Goal: Information Seeking & Learning: Check status

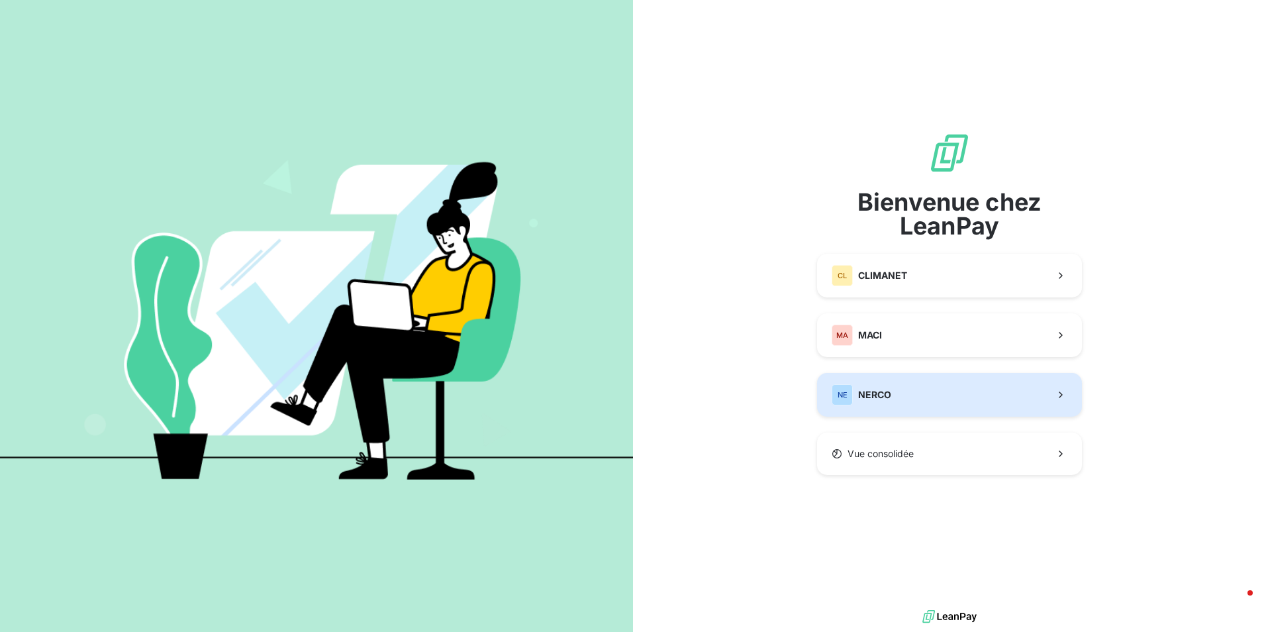
click at [885, 394] on span "NERCO" at bounding box center [874, 394] width 33 height 13
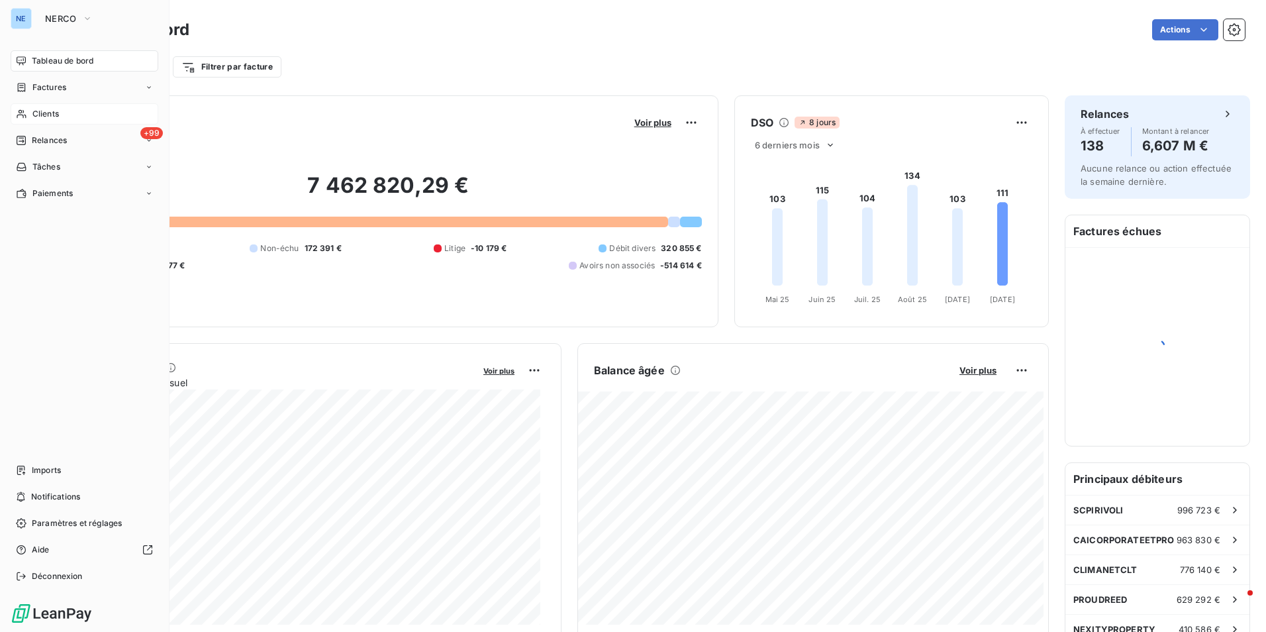
click at [52, 116] on span "Clients" at bounding box center [45, 114] width 26 height 12
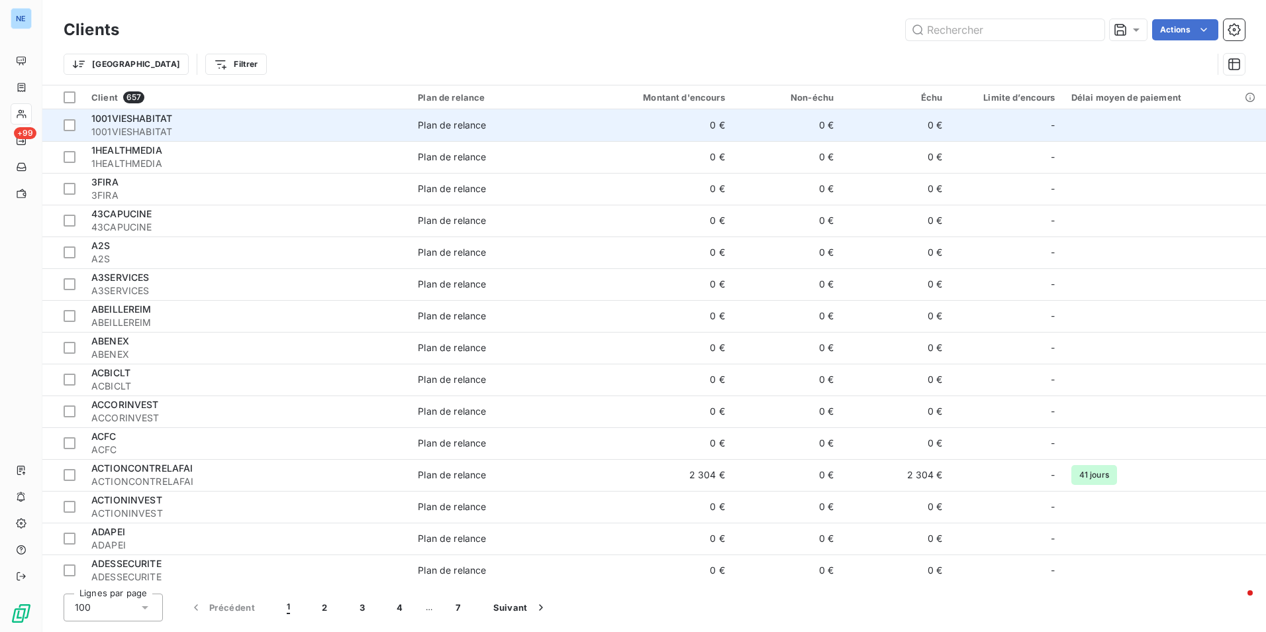
click at [168, 126] on span "1001VIESHABITAT" at bounding box center [246, 131] width 311 height 13
click at [169, 126] on span "1001VIESHABITAT" at bounding box center [246, 131] width 311 height 13
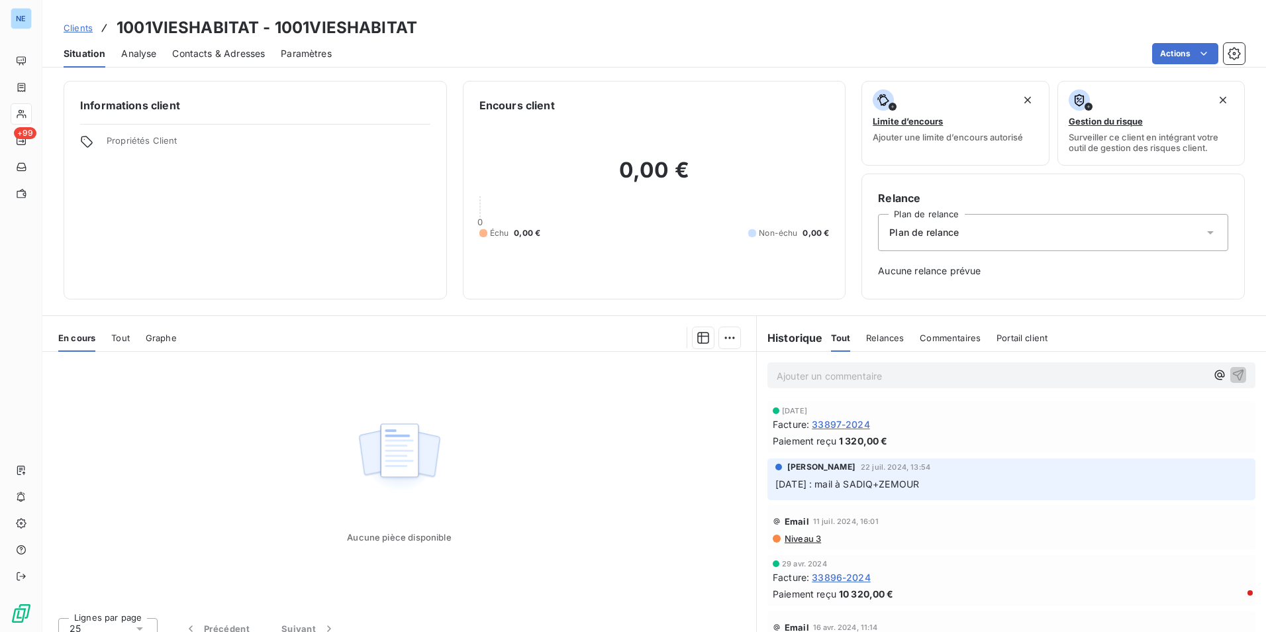
click at [224, 49] on span "Contacts & Adresses" at bounding box center [218, 53] width 93 height 13
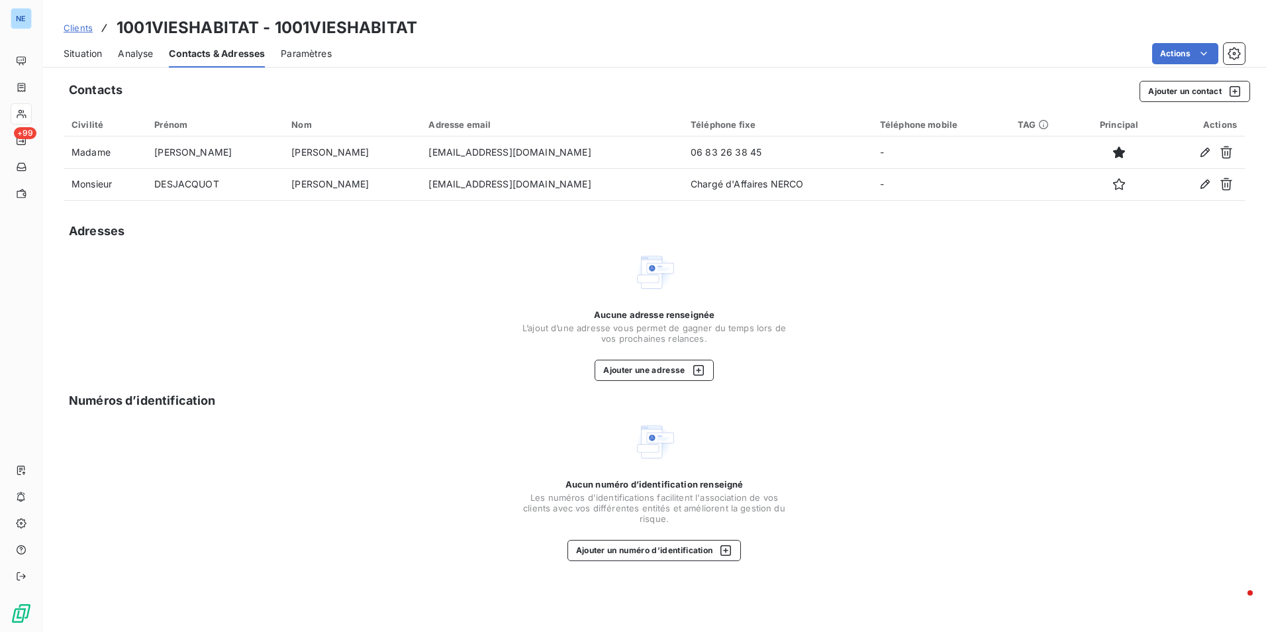
click at [313, 54] on span "Paramètres" at bounding box center [306, 53] width 51 height 13
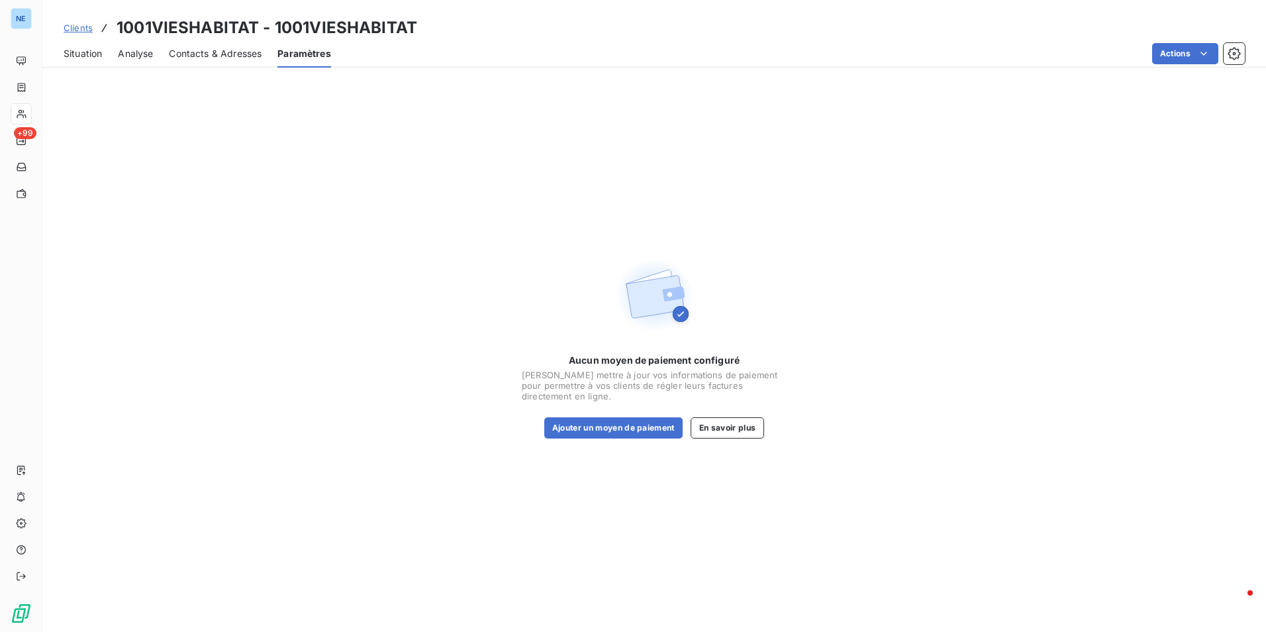
click at [238, 59] on span "Contacts & Adresses" at bounding box center [215, 53] width 93 height 13
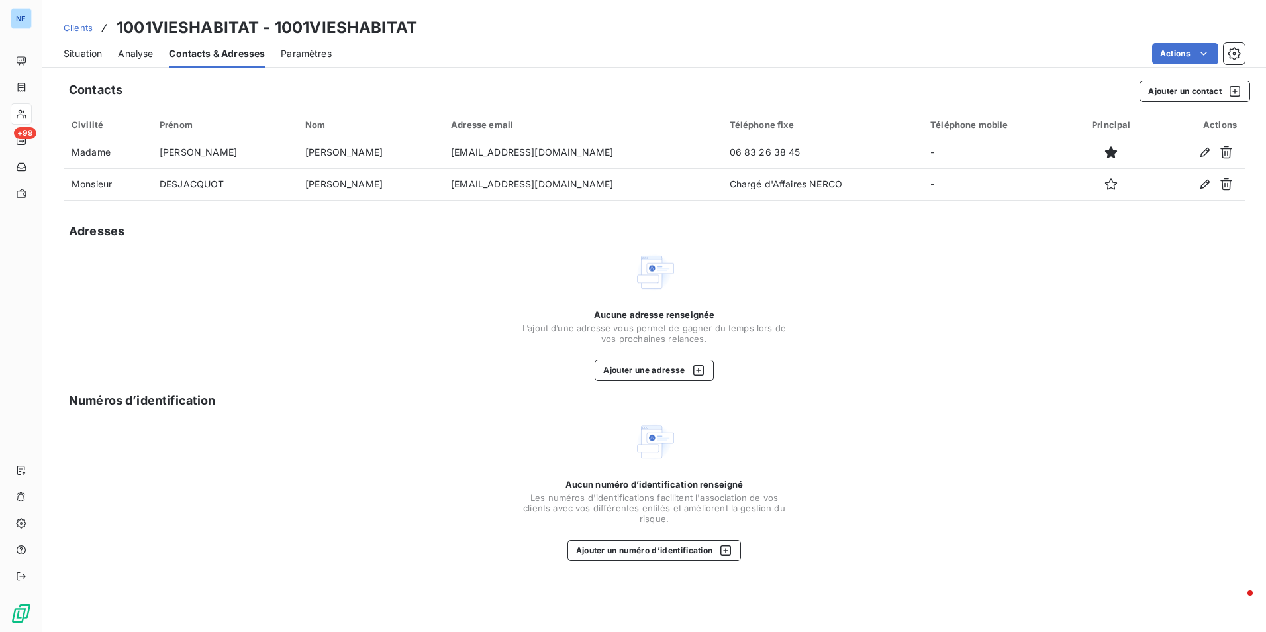
click at [152, 56] on span "Analyse" at bounding box center [135, 53] width 35 height 13
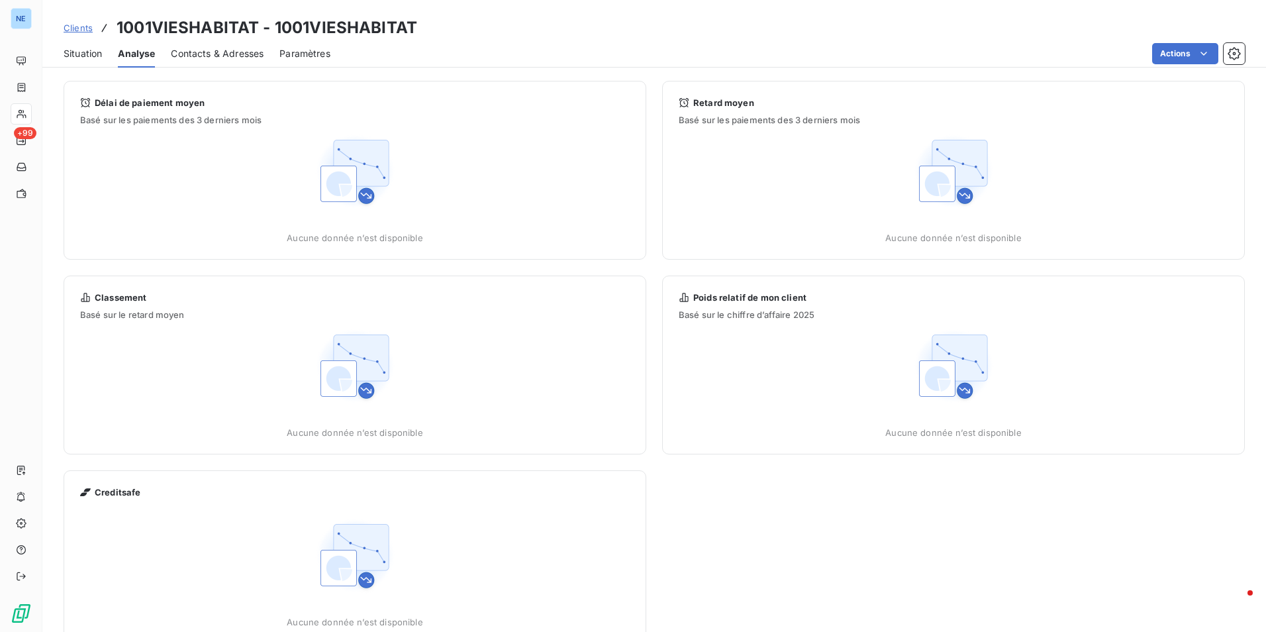
click at [88, 59] on span "Situation" at bounding box center [83, 53] width 38 height 13
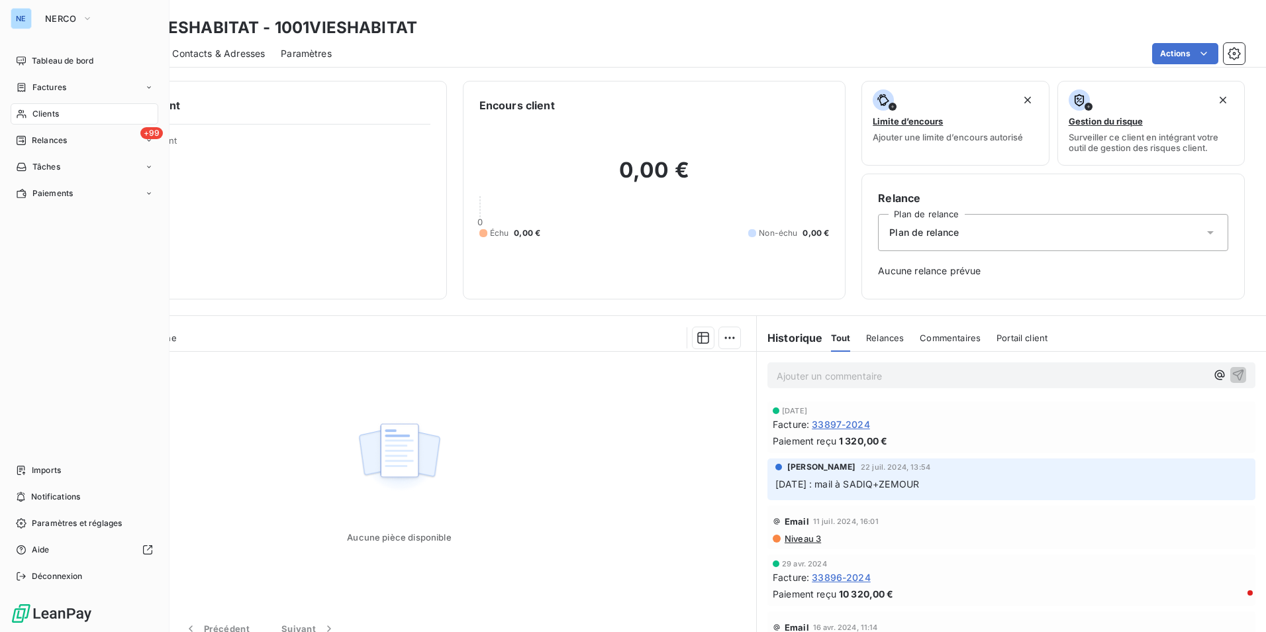
click at [53, 117] on span "Clients" at bounding box center [45, 114] width 26 height 12
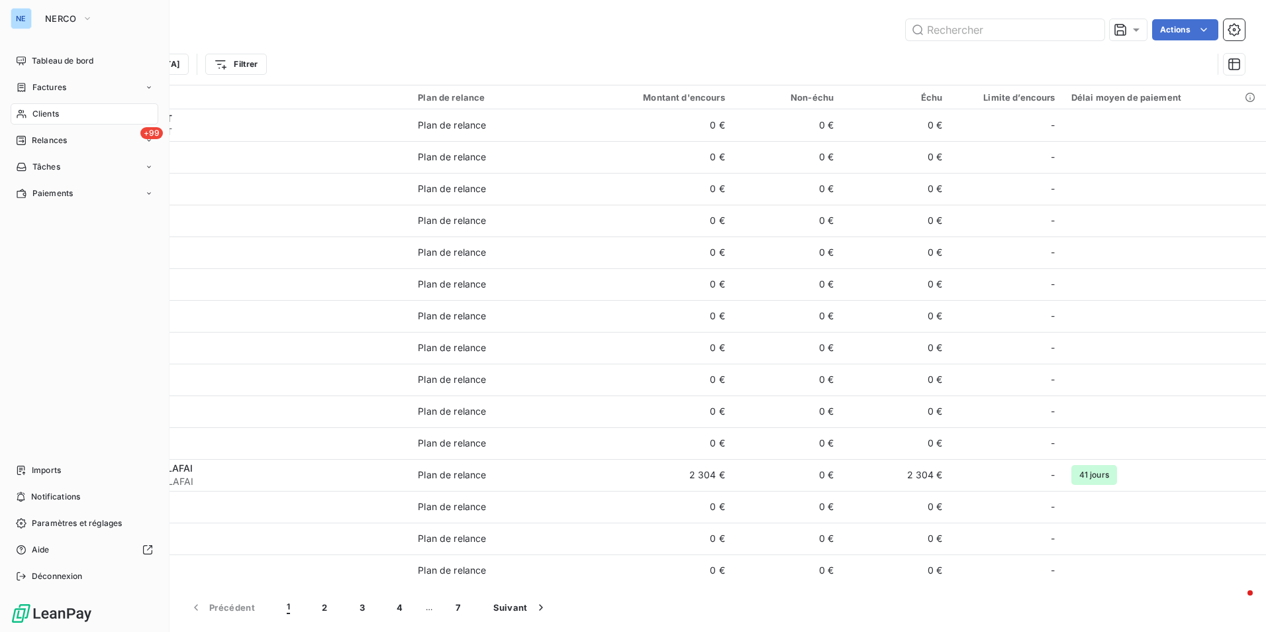
click at [60, 111] on div "Clients" at bounding box center [85, 113] width 148 height 21
click at [81, 57] on span "Tableau de bord" at bounding box center [63, 61] width 62 height 12
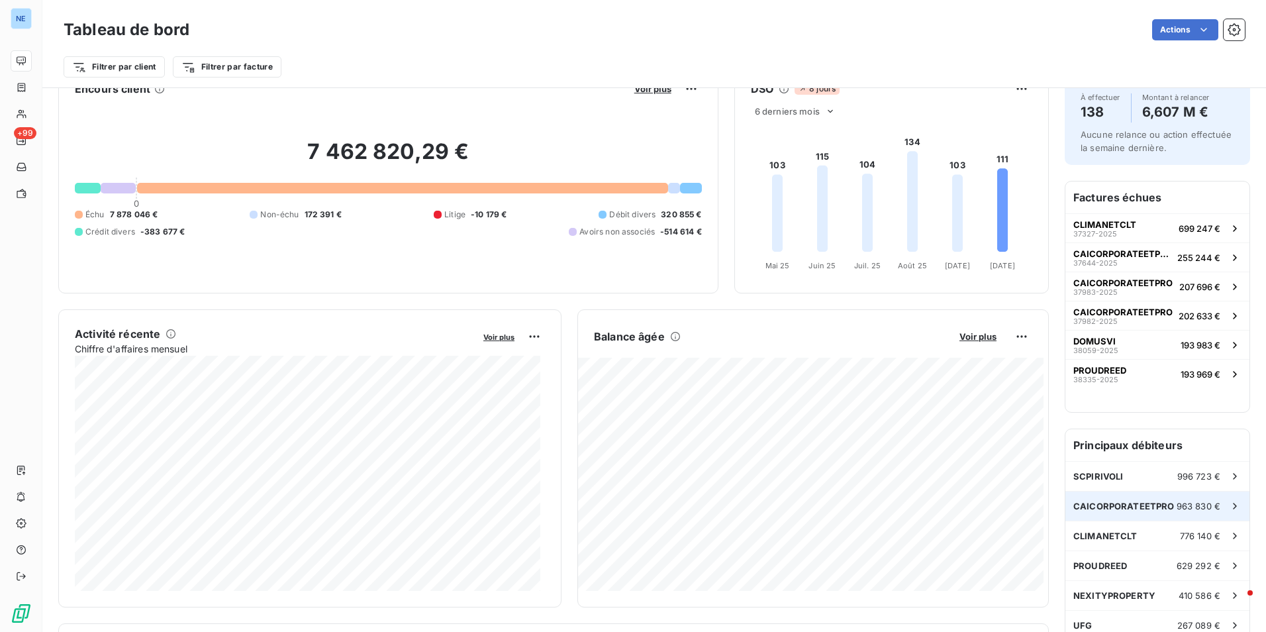
scroll to position [67, 0]
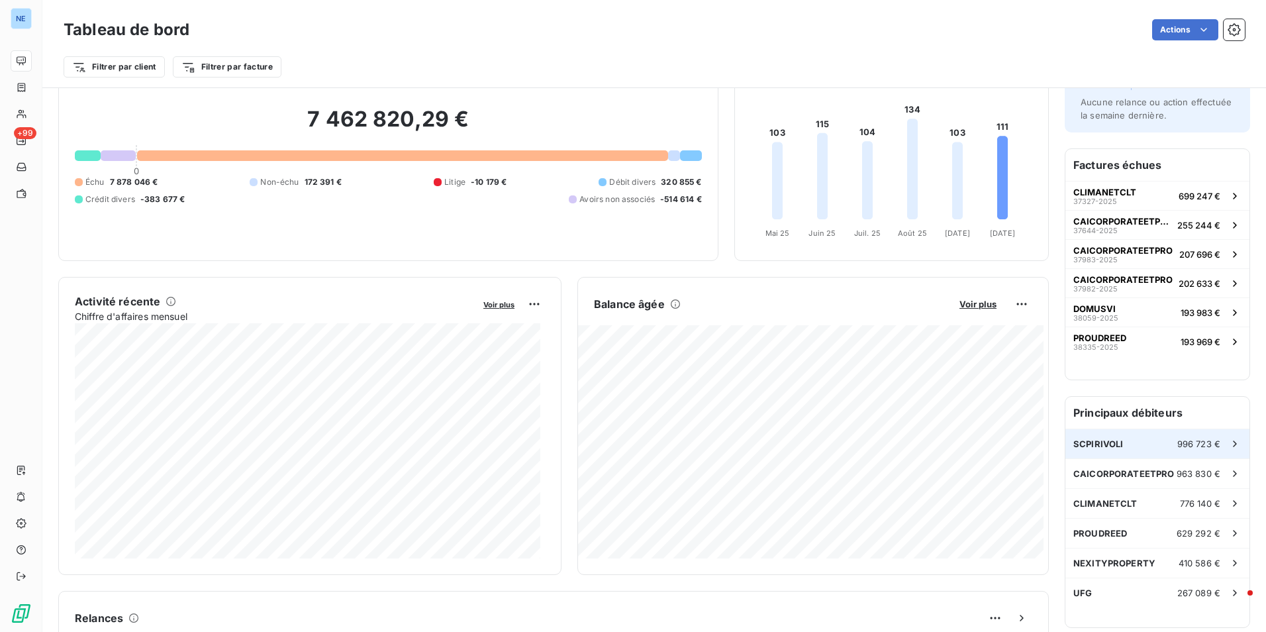
click at [1085, 438] on div "SCPIRIVOLI 996 723 €" at bounding box center [1157, 443] width 184 height 29
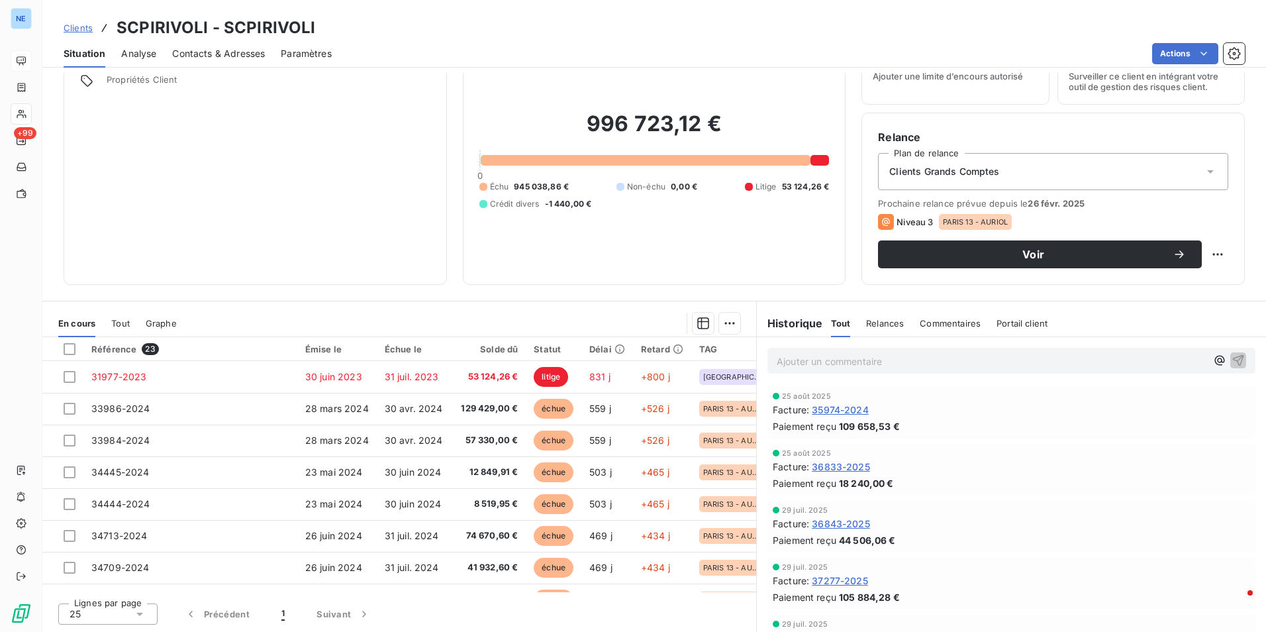
drag, startPoint x: 932, startPoint y: 446, endPoint x: 926, endPoint y: 456, distance: 11.6
click at [933, 448] on div "25 août 2025 Facture : 36833-2025 Paiement reçu 18 240,00 €" at bounding box center [1011, 470] width 488 height 52
drag, startPoint x: 974, startPoint y: 42, endPoint x: 955, endPoint y: 47, distance: 19.3
click at [974, 42] on div "Situation Analyse Contacts & Adresses Paramètres Actions" at bounding box center [654, 54] width 1224 height 28
click at [146, 54] on span "Analyse" at bounding box center [138, 53] width 35 height 13
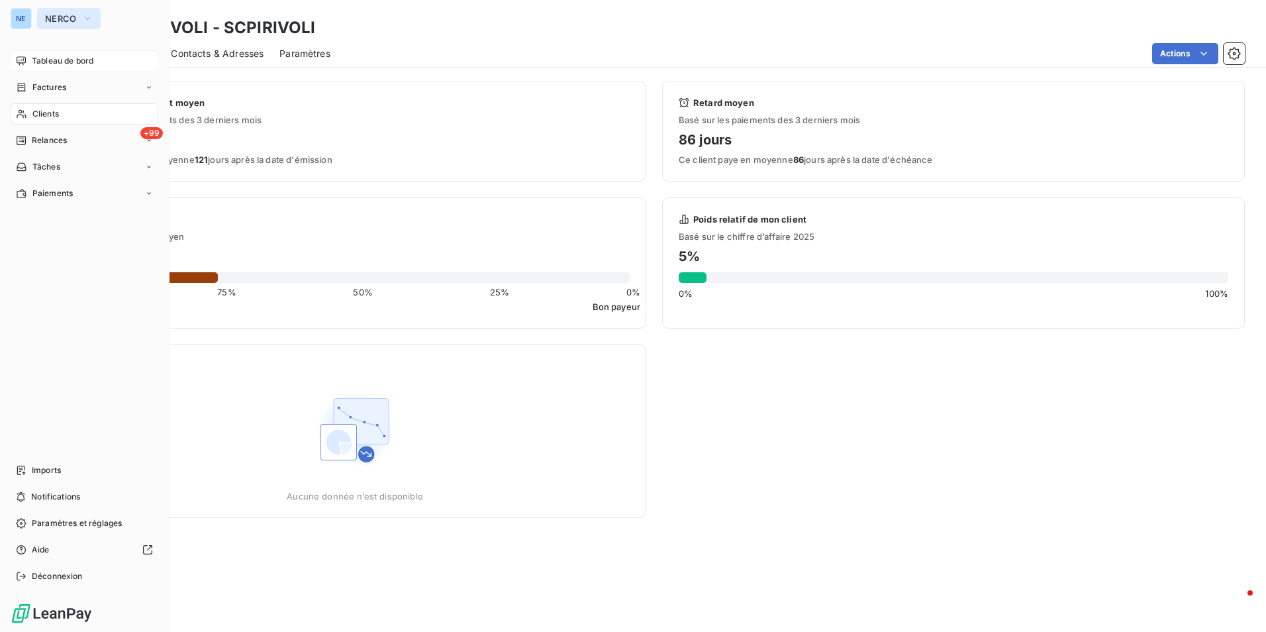
click at [51, 17] on span "NERCO" at bounding box center [61, 18] width 32 height 11
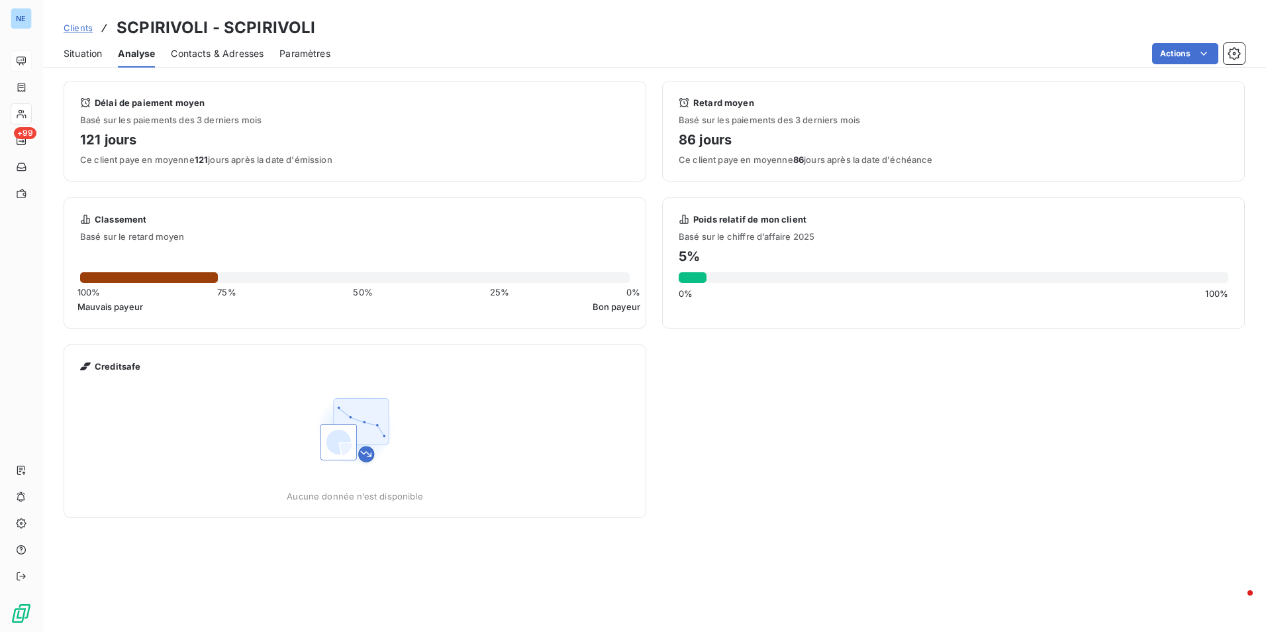
click at [434, 85] on div "Délai de paiement moyen Basé sur les paiements des 3 derniers mois 121 jours Ce…" at bounding box center [355, 131] width 583 height 101
click at [397, 121] on span "Basé sur les paiements des 3 derniers mois" at bounding box center [355, 120] width 550 height 11
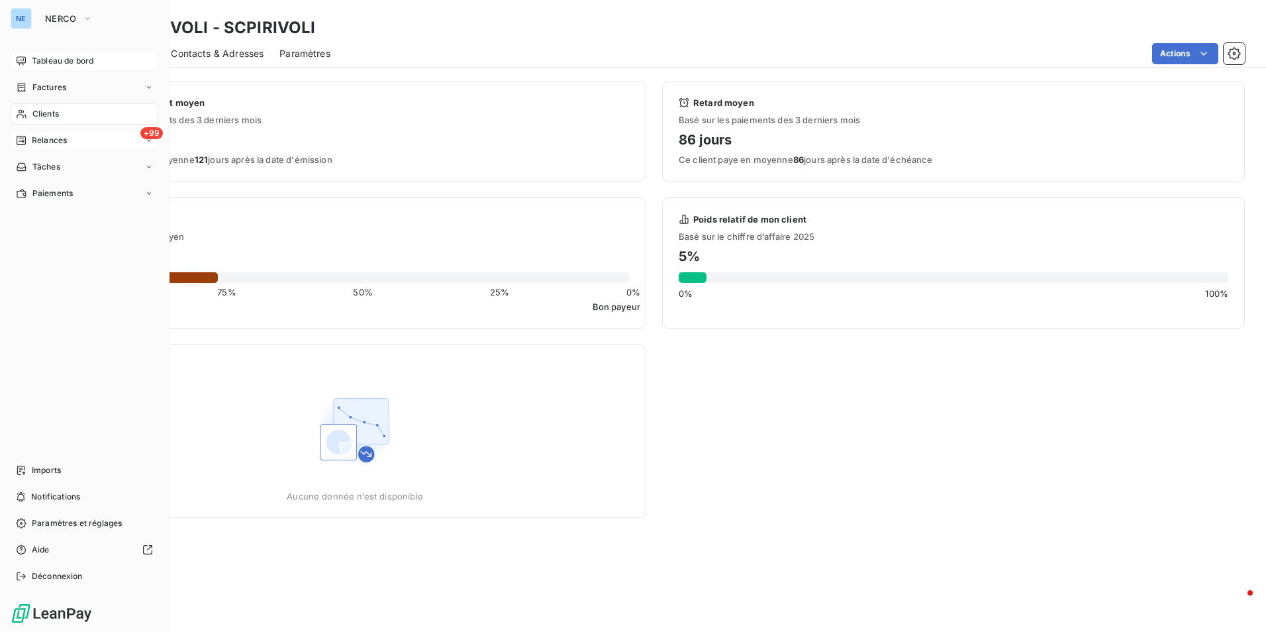
click at [140, 130] on div "+99 Relances" at bounding box center [85, 140] width 148 height 21
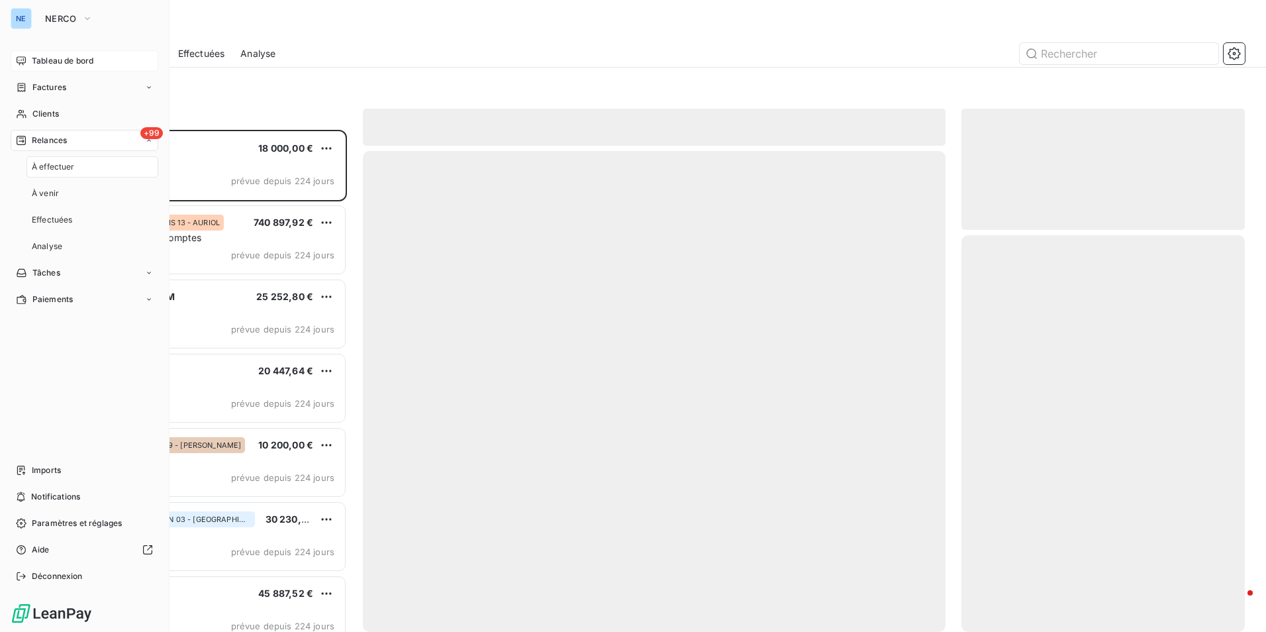
scroll to position [492, 273]
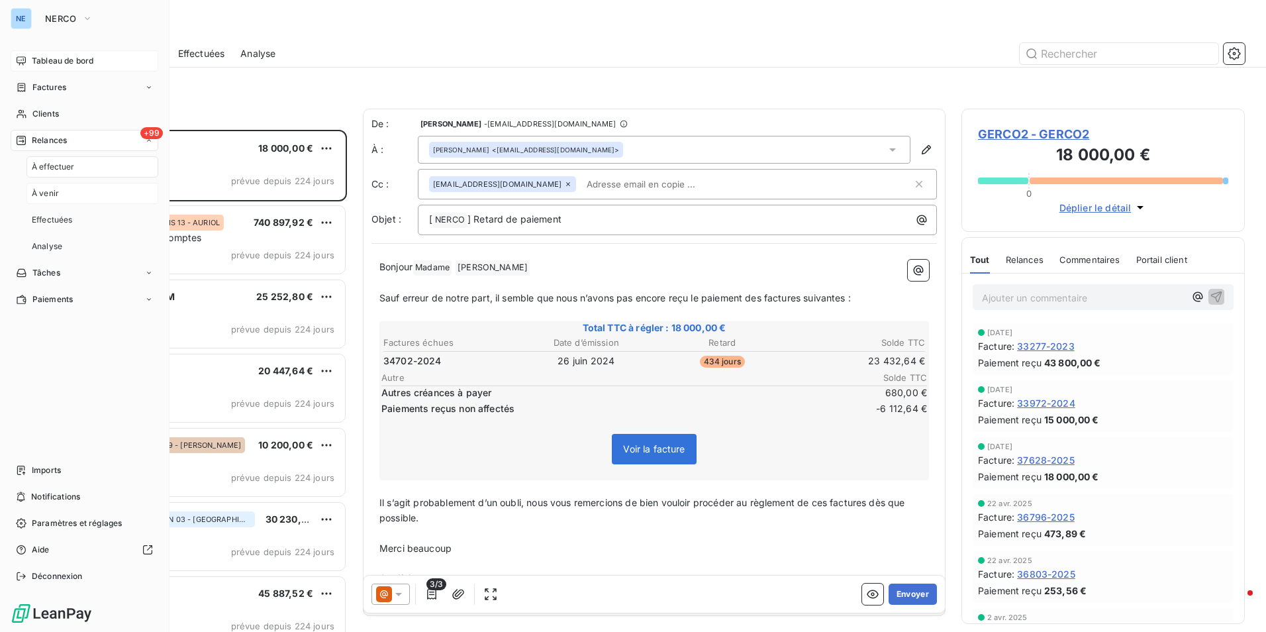
click at [50, 193] on span "À venir" at bounding box center [45, 193] width 27 height 12
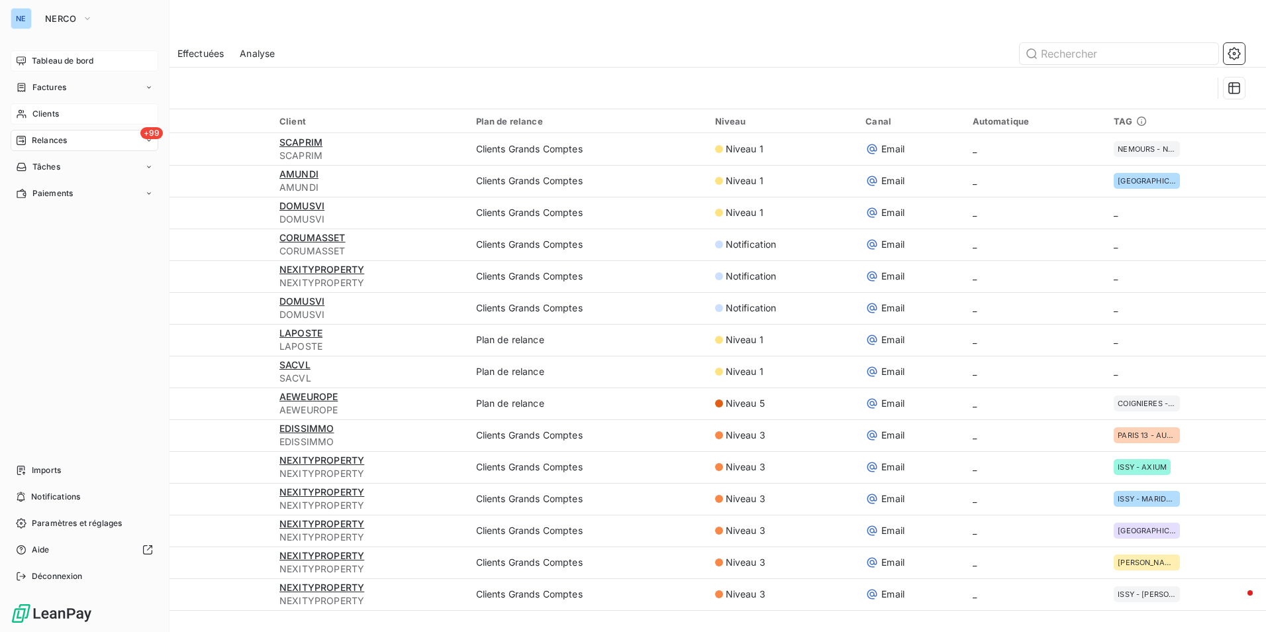
click at [72, 113] on div "Clients" at bounding box center [85, 113] width 148 height 21
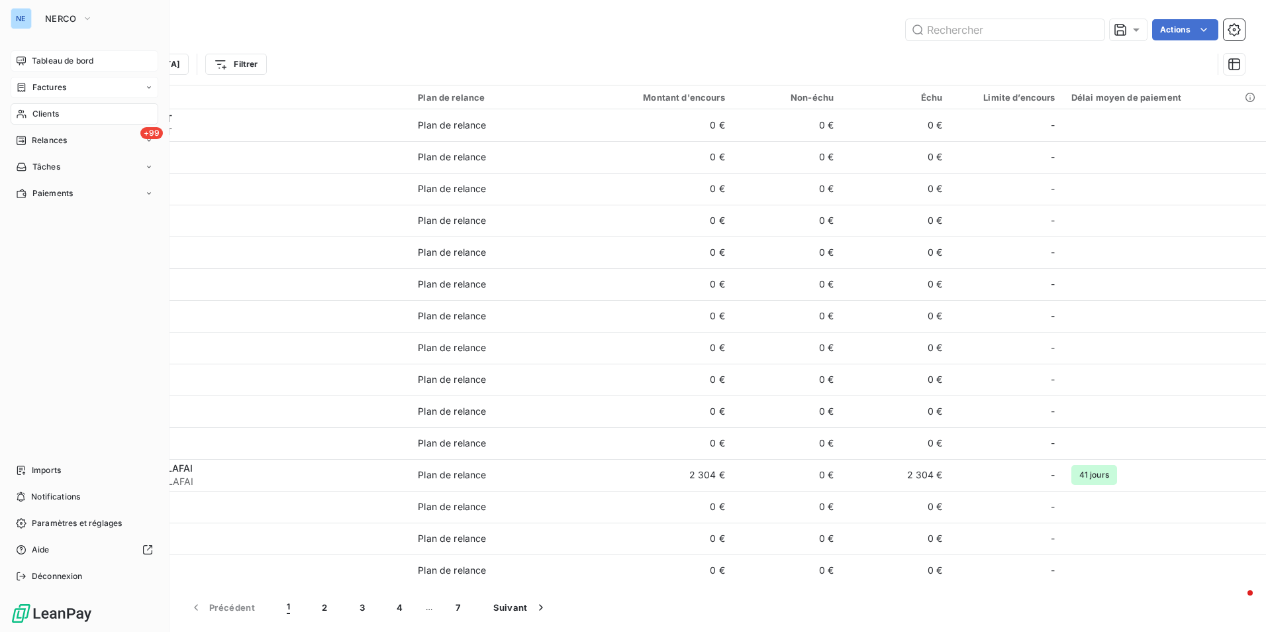
click at [66, 89] on div "Factures" at bounding box center [85, 87] width 148 height 21
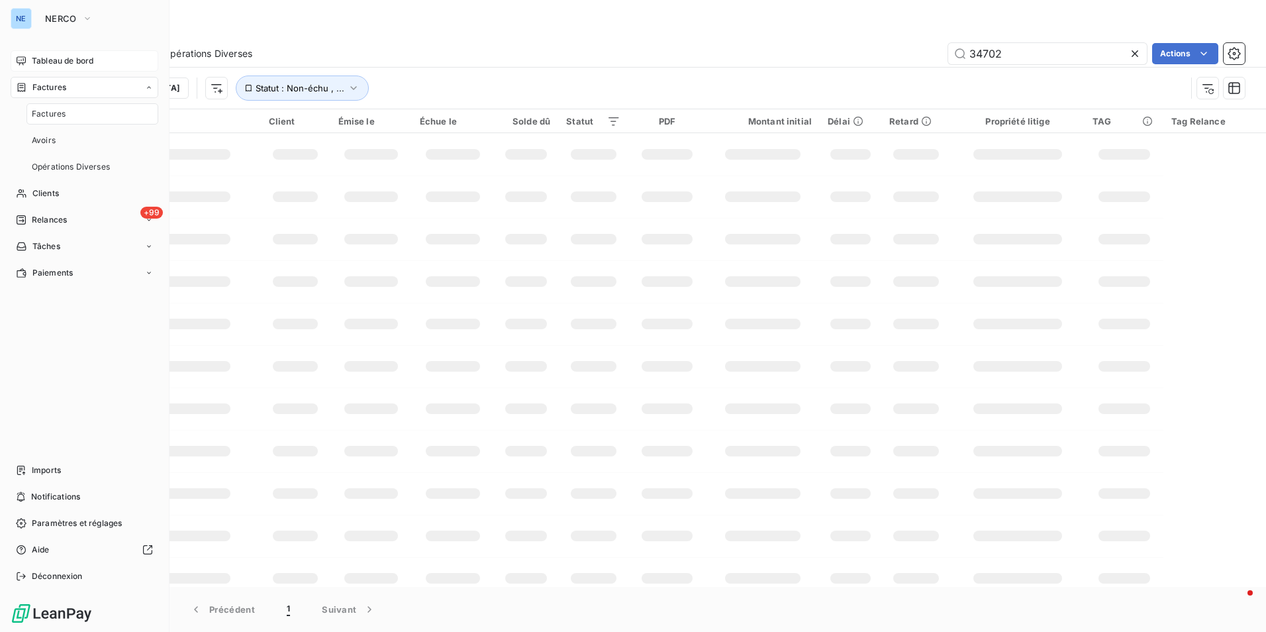
click at [65, 117] on span "Factures" at bounding box center [49, 114] width 34 height 12
click at [69, 60] on span "Tableau de bord" at bounding box center [63, 61] width 62 height 12
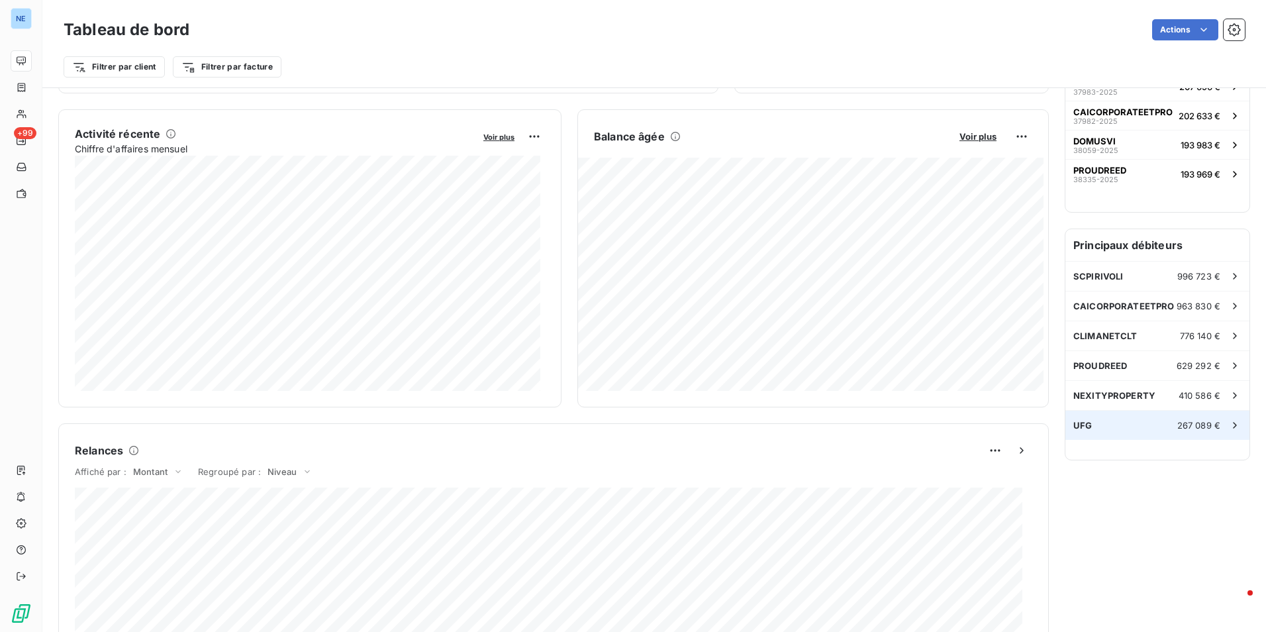
scroll to position [266, 0]
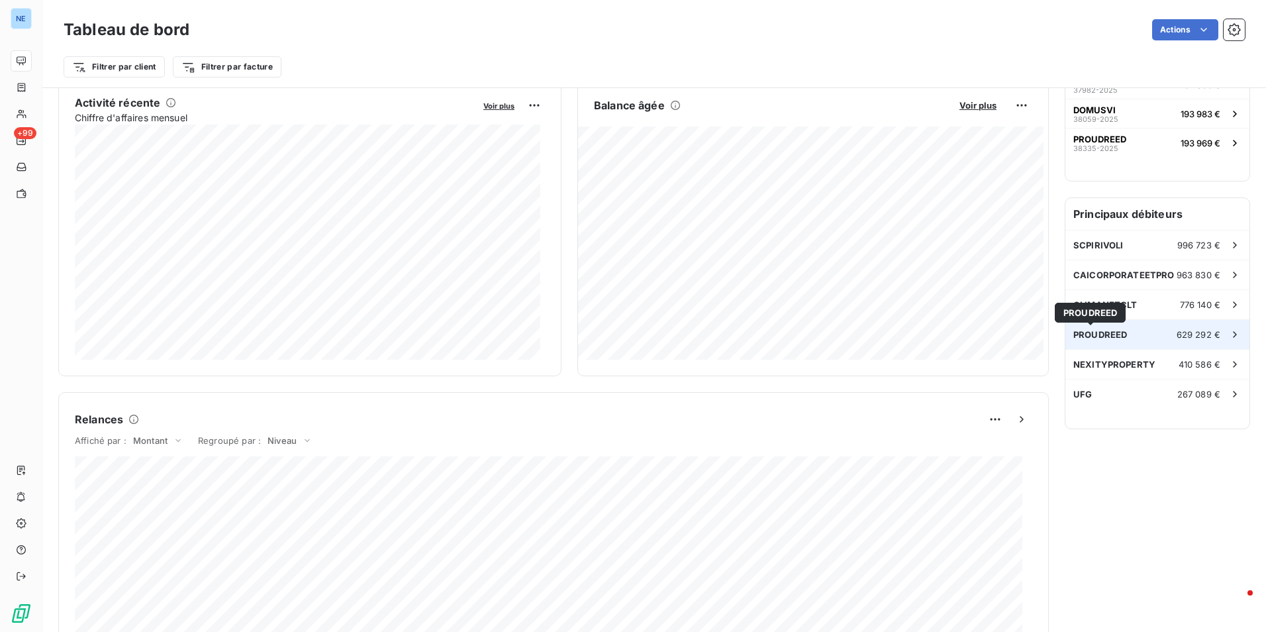
click at [1083, 335] on span "PROUDREED" at bounding box center [1100, 334] width 54 height 11
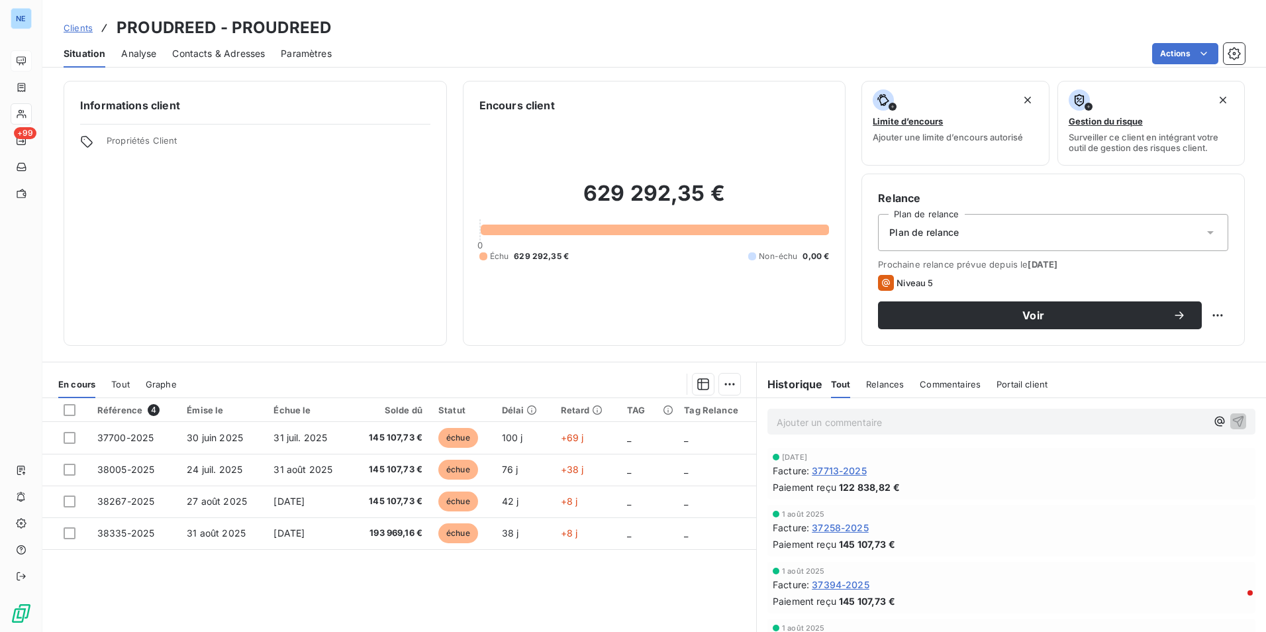
click at [660, 287] on div "629 292,35 € 0 Échu 629 292,35 € Non-échu 0,00 €" at bounding box center [654, 221] width 350 height 216
click at [652, 293] on div "629 292,35 € 0 Échu 629 292,35 € Non-échu 0,00 €" at bounding box center [654, 221] width 350 height 216
click at [647, 298] on div "629 292,35 € 0 Échu 629 292,35 € Non-échu 0,00 €" at bounding box center [654, 221] width 350 height 216
click at [649, 307] on div "629 292,35 € 0 Échu 629 292,35 € Non-échu 0,00 €" at bounding box center [654, 221] width 350 height 216
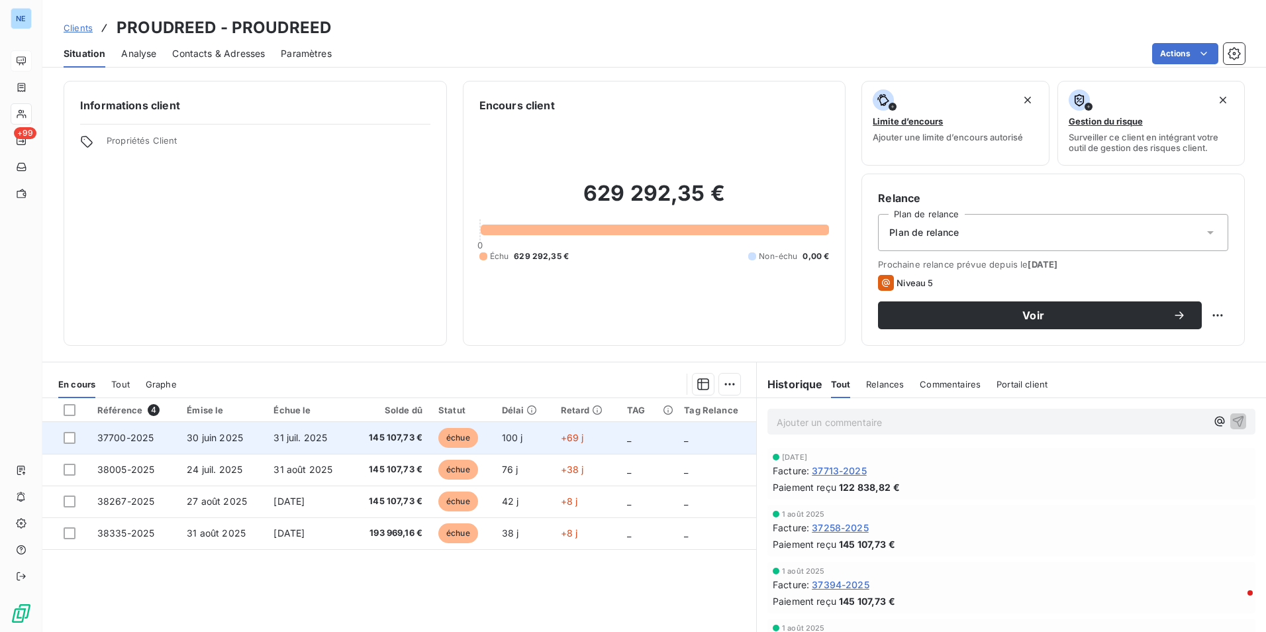
click at [570, 432] on span "+69 j" at bounding box center [572, 437] width 23 height 11
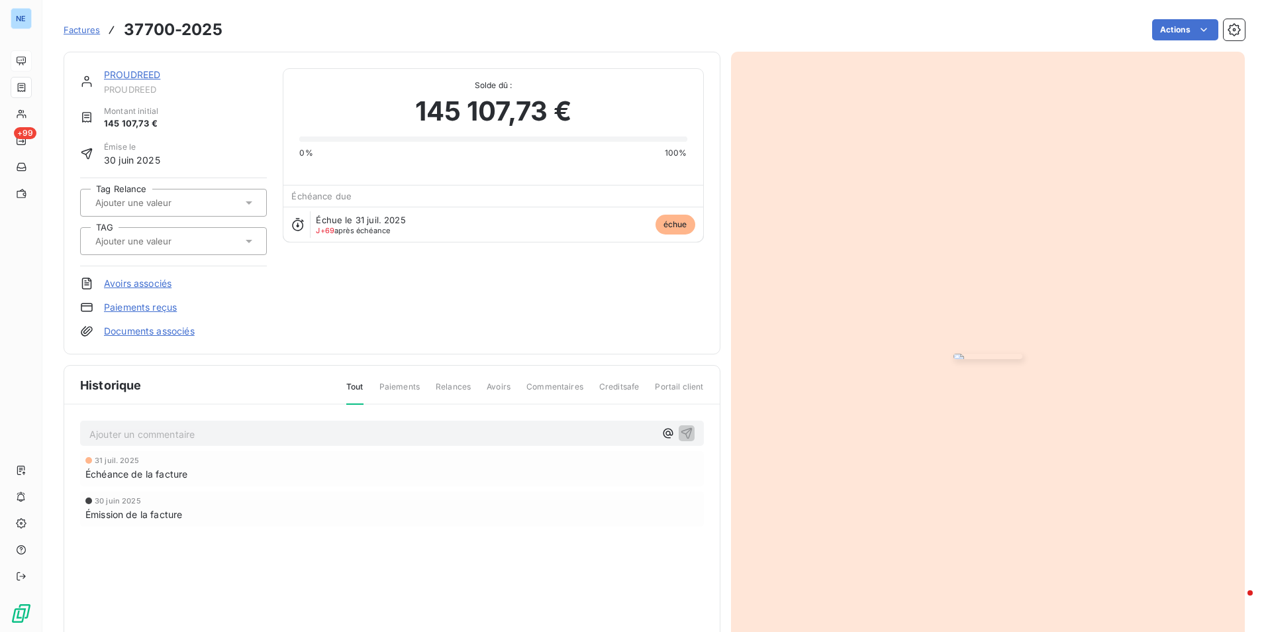
drag, startPoint x: 302, startPoint y: 289, endPoint x: 192, endPoint y: 191, distance: 147.7
click at [307, 289] on div "PROUDREED PROUDREED Montant initial 145 107,73 € Émise le 30 juin 2025 Tag Rela…" at bounding box center [392, 202] width 624 height 269
click at [89, 22] on div "Factures 37700-2025" at bounding box center [143, 30] width 159 height 24
click at [79, 31] on span "Factures" at bounding box center [82, 29] width 36 height 11
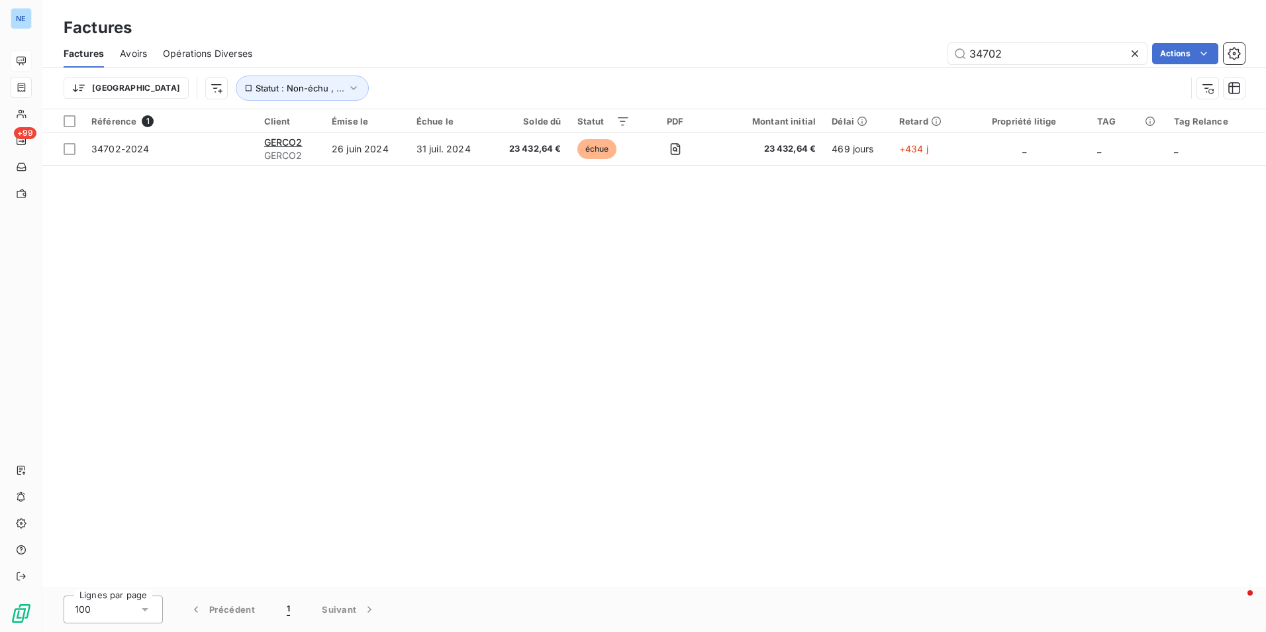
drag, startPoint x: 424, startPoint y: 250, endPoint x: 406, endPoint y: 242, distance: 19.9
click at [426, 250] on div "Référence 1 Client Émise le Échue le Solde dû Statut PDF Montant initial Délai …" at bounding box center [654, 347] width 1224 height 477
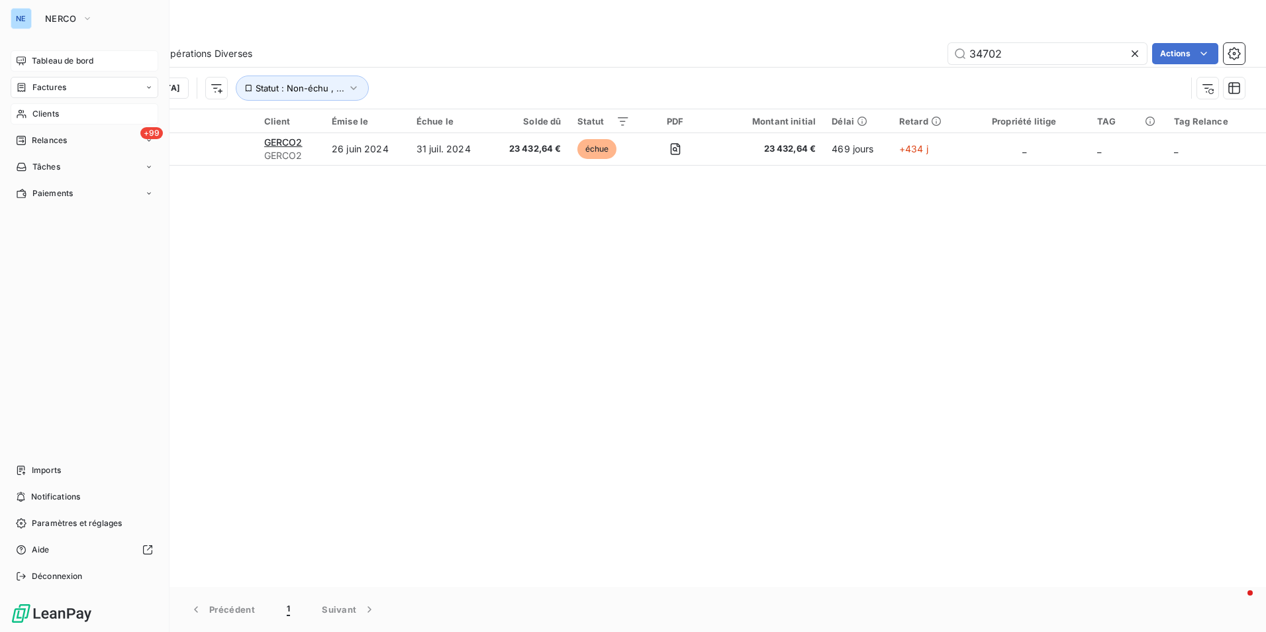
click at [40, 116] on span "Clients" at bounding box center [45, 114] width 26 height 12
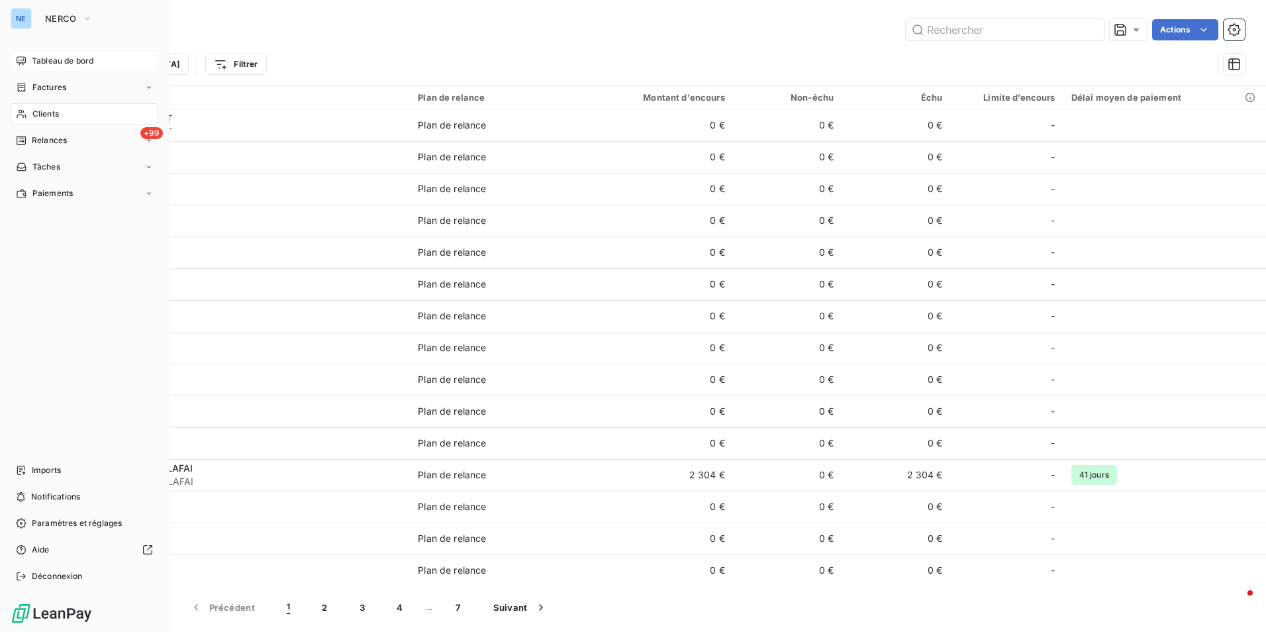
click at [48, 113] on span "Clients" at bounding box center [45, 114] width 26 height 12
click at [17, 109] on icon at bounding box center [21, 114] width 11 height 11
click at [68, 110] on div "Clients" at bounding box center [85, 113] width 148 height 21
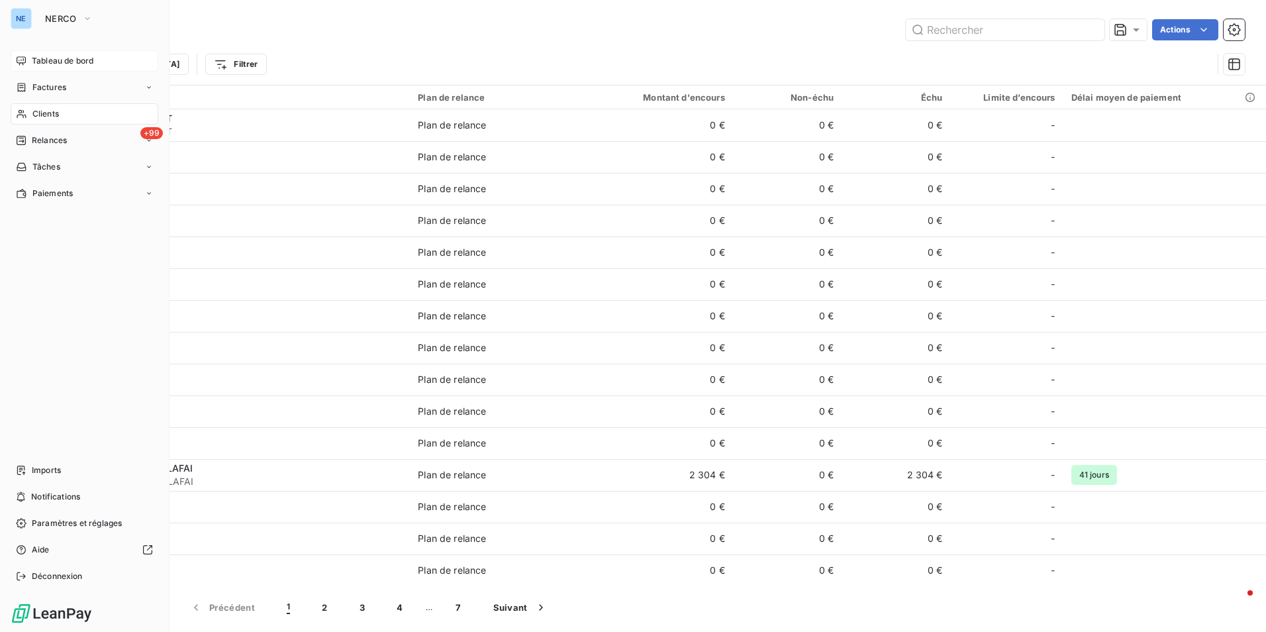
click at [68, 110] on div "Clients" at bounding box center [85, 113] width 148 height 21
click at [93, 112] on div "Clients" at bounding box center [85, 113] width 148 height 21
click at [47, 114] on span "Clients" at bounding box center [45, 114] width 26 height 12
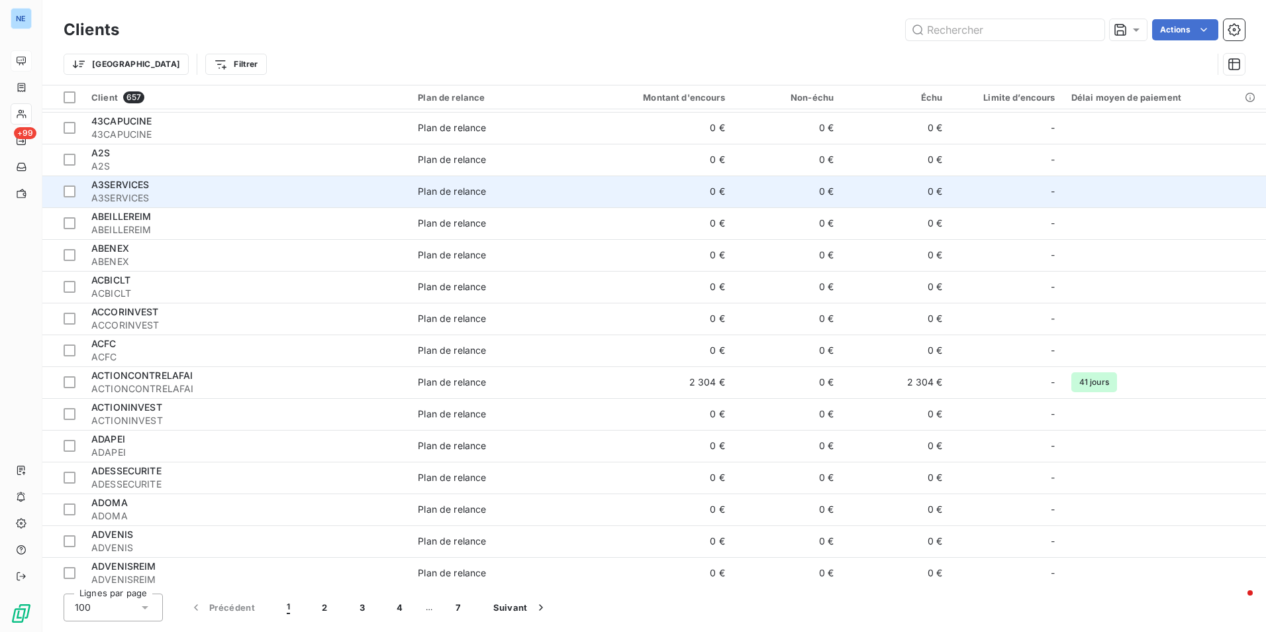
scroll to position [66, 0]
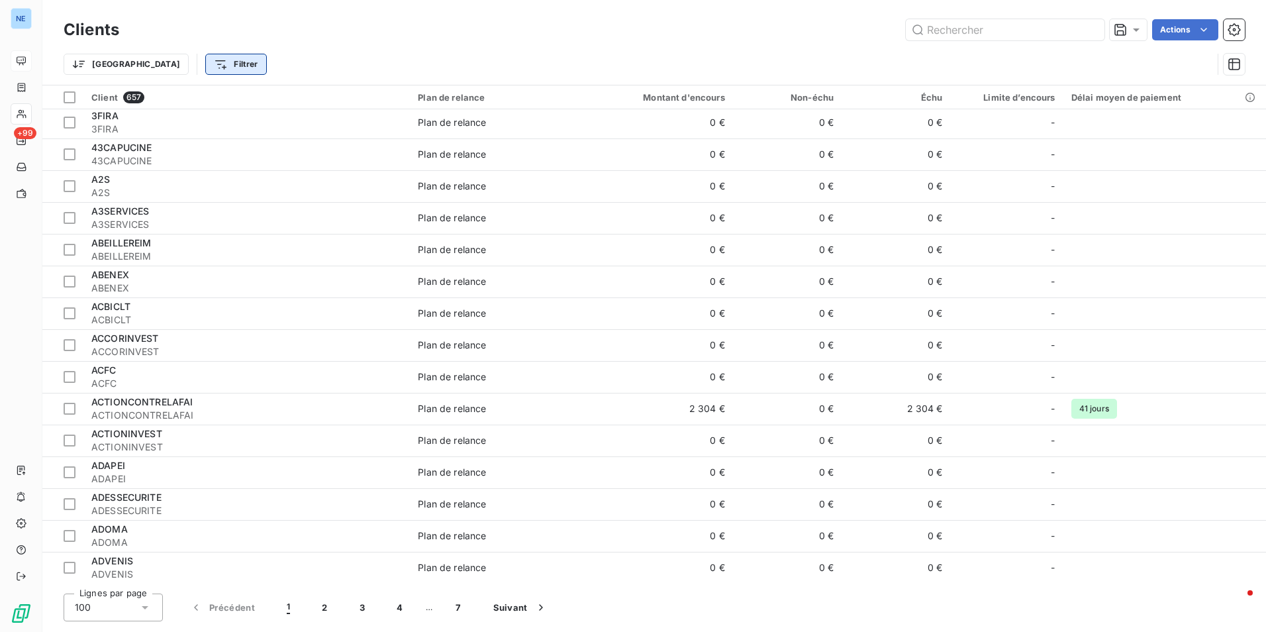
click at [160, 60] on html "NE +99 Clients Actions Trier Filtrer Client 657 Plan de relance Montant d'encou…" at bounding box center [633, 316] width 1266 height 632
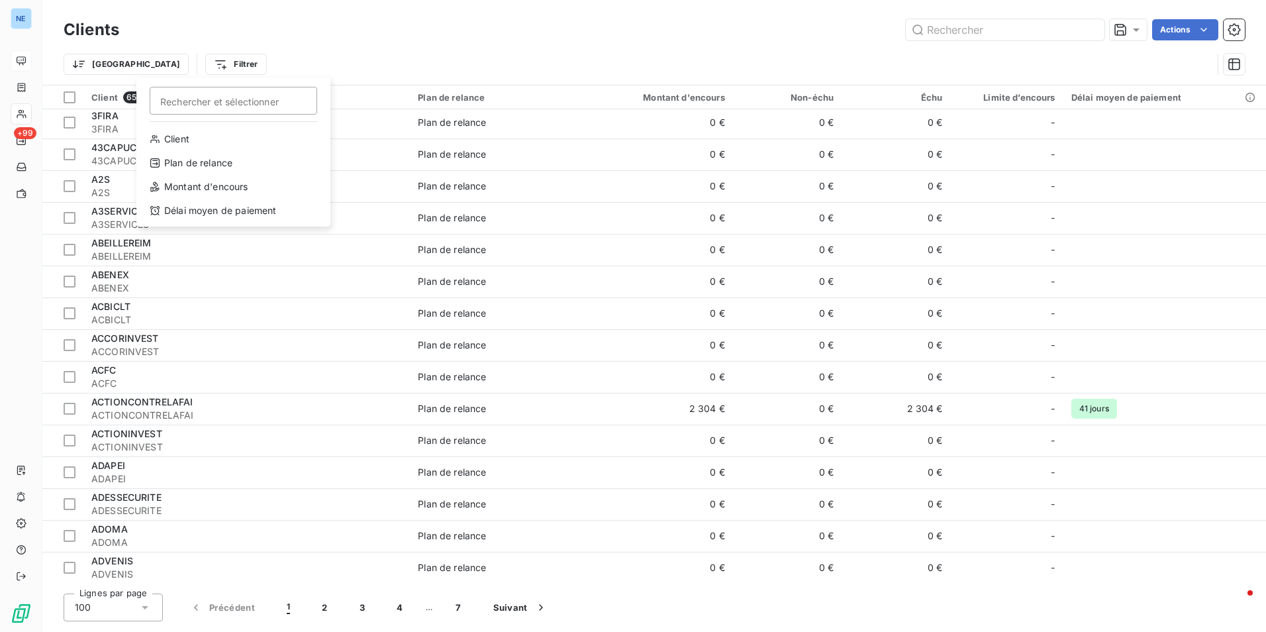
drag, startPoint x: 179, startPoint y: 97, endPoint x: 187, endPoint y: 97, distance: 7.3
click at [187, 97] on input "Rechercher et sélectionner" at bounding box center [234, 101] width 168 height 28
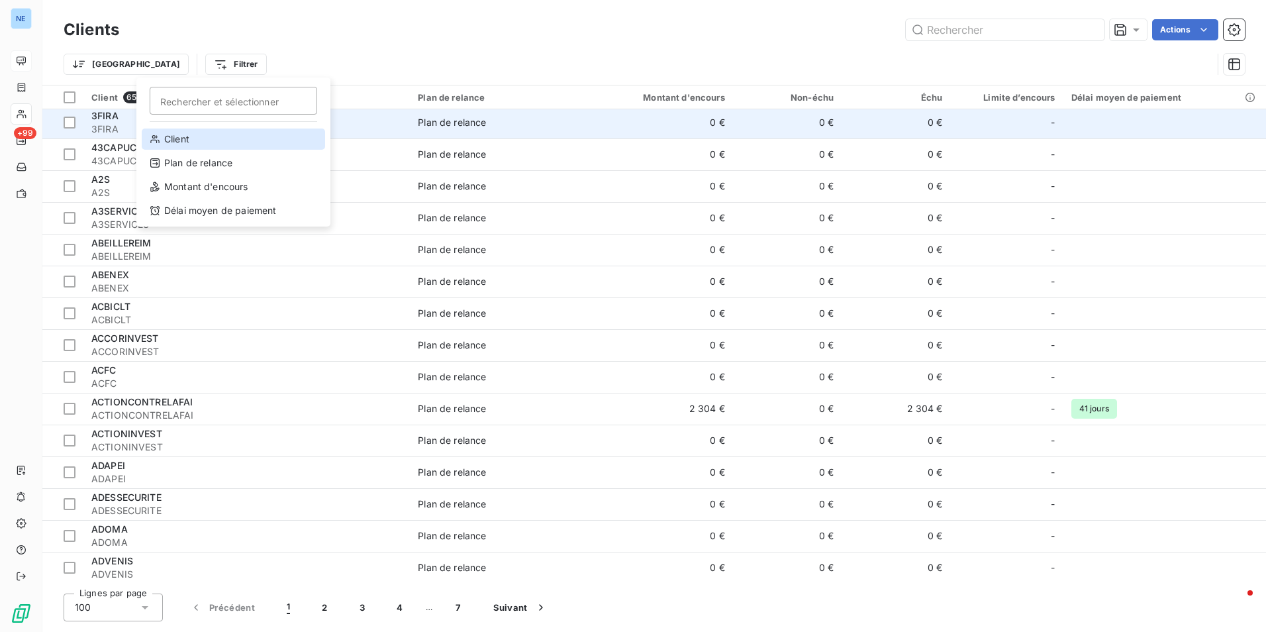
click at [173, 138] on div "Client" at bounding box center [233, 138] width 183 height 21
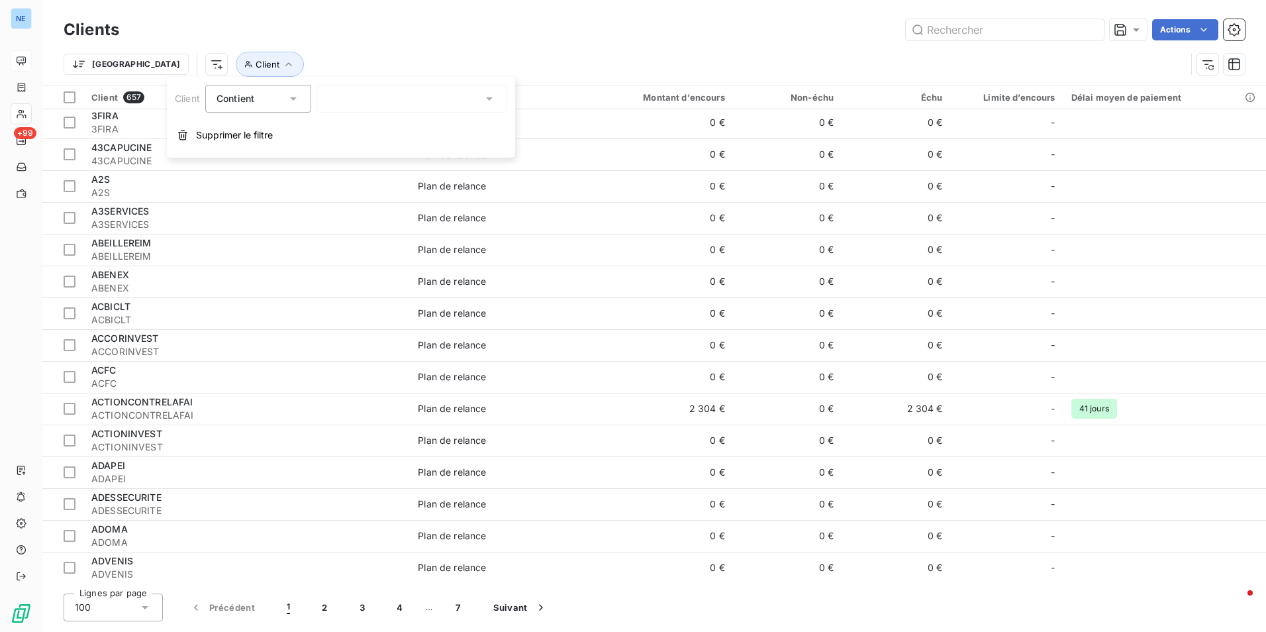
click at [244, 88] on div "Contient" at bounding box center [258, 99] width 106 height 28
drag, startPoint x: 241, startPoint y: 44, endPoint x: 224, endPoint y: 50, distance: 17.8
click at [244, 44] on div "Trier Client" at bounding box center [654, 64] width 1181 height 41
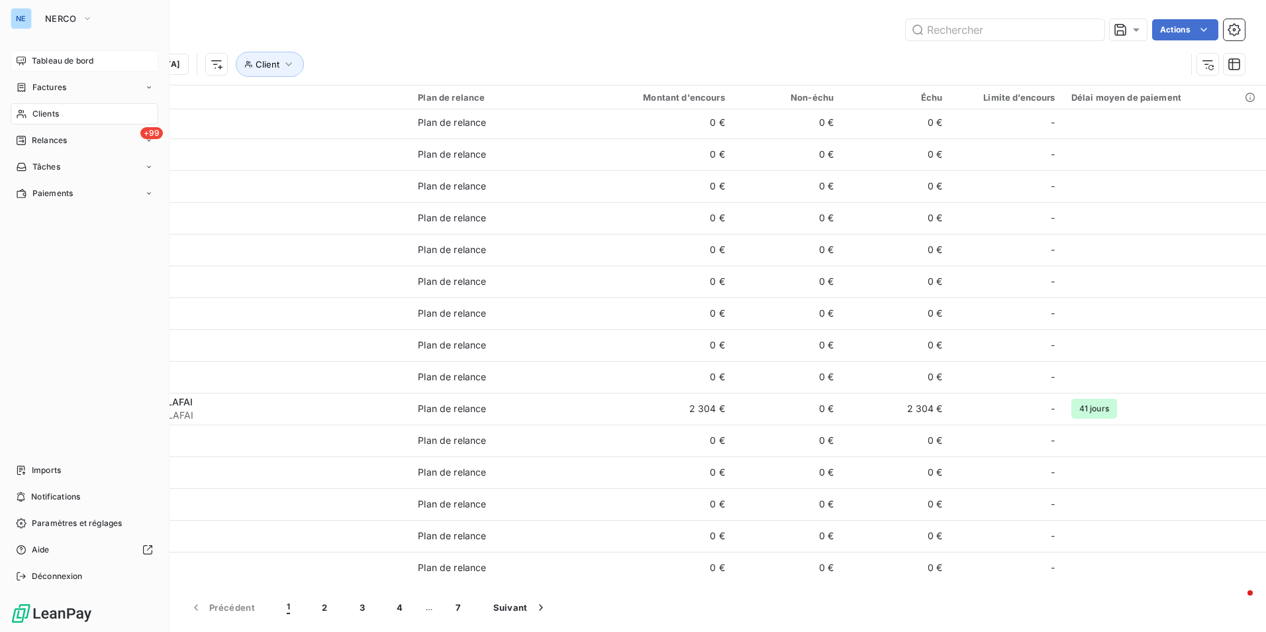
click at [52, 110] on span "Clients" at bounding box center [45, 114] width 26 height 12
click at [67, 62] on span "Tableau de bord" at bounding box center [63, 61] width 62 height 12
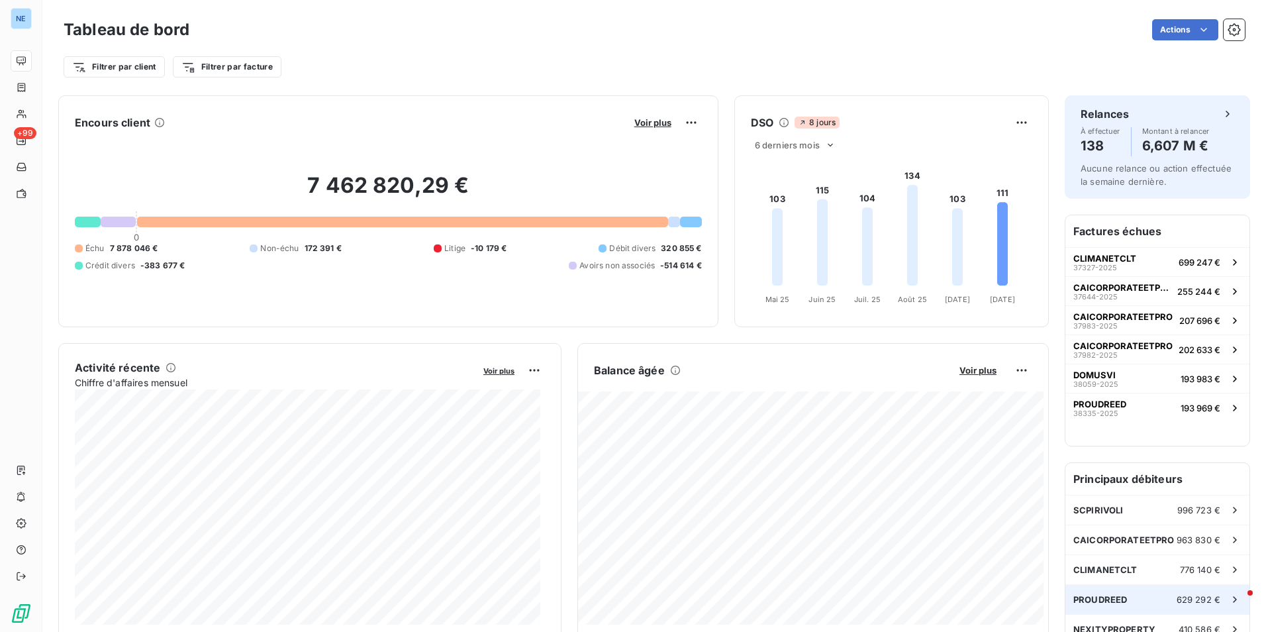
click at [1107, 597] on span "PROUDREED" at bounding box center [1100, 599] width 54 height 11
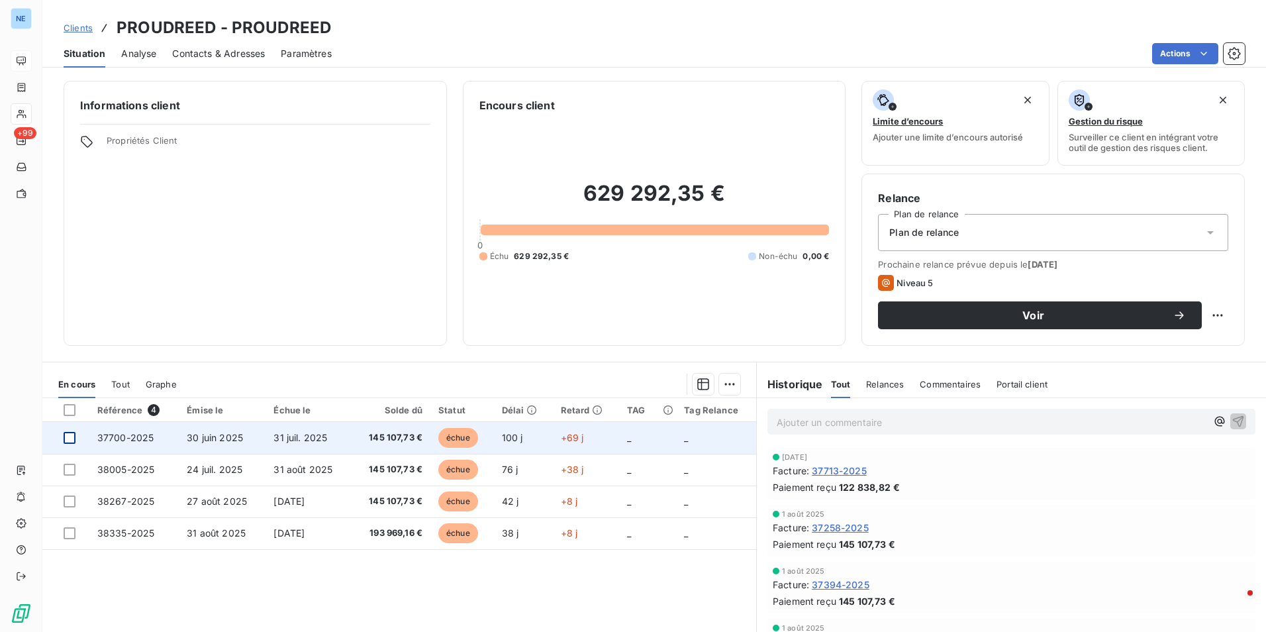
click at [71, 439] on div at bounding box center [70, 438] width 12 height 12
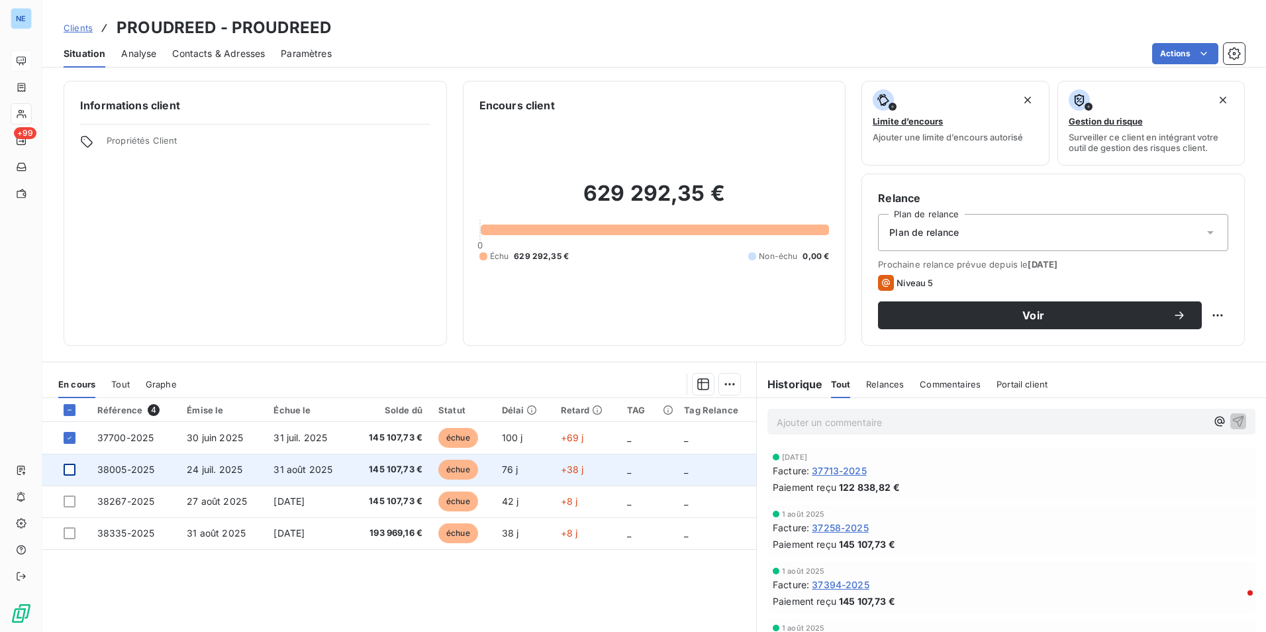
click at [70, 471] on div at bounding box center [70, 469] width 12 height 12
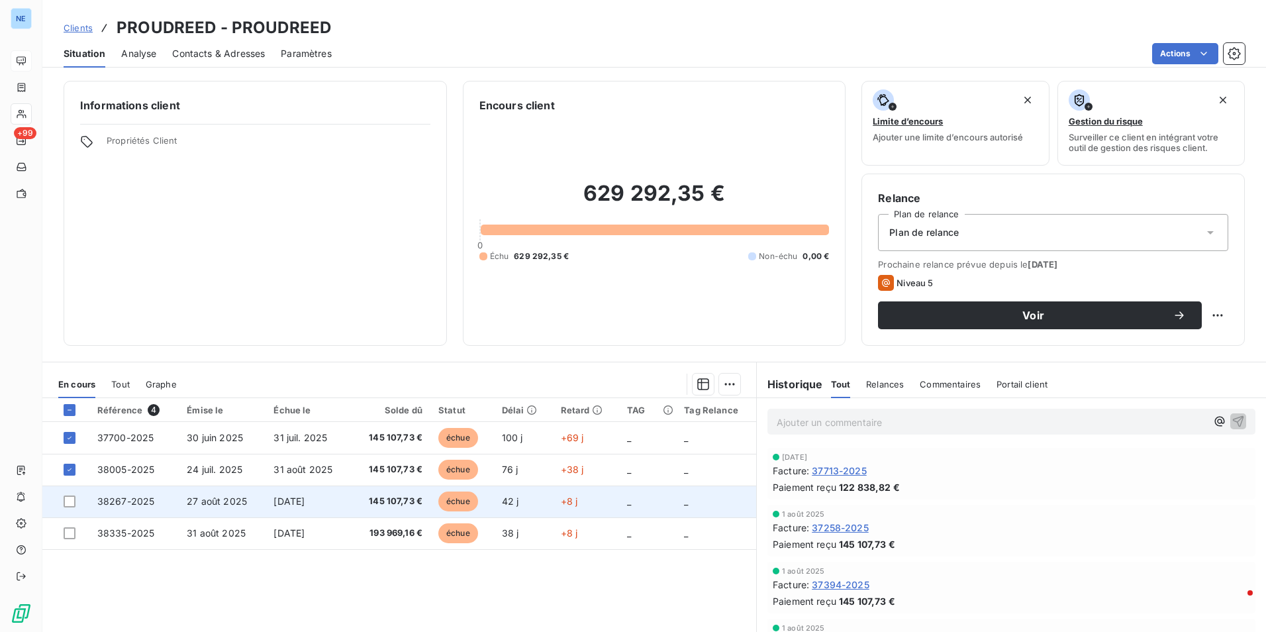
click at [74, 495] on td at bounding box center [65, 501] width 47 height 32
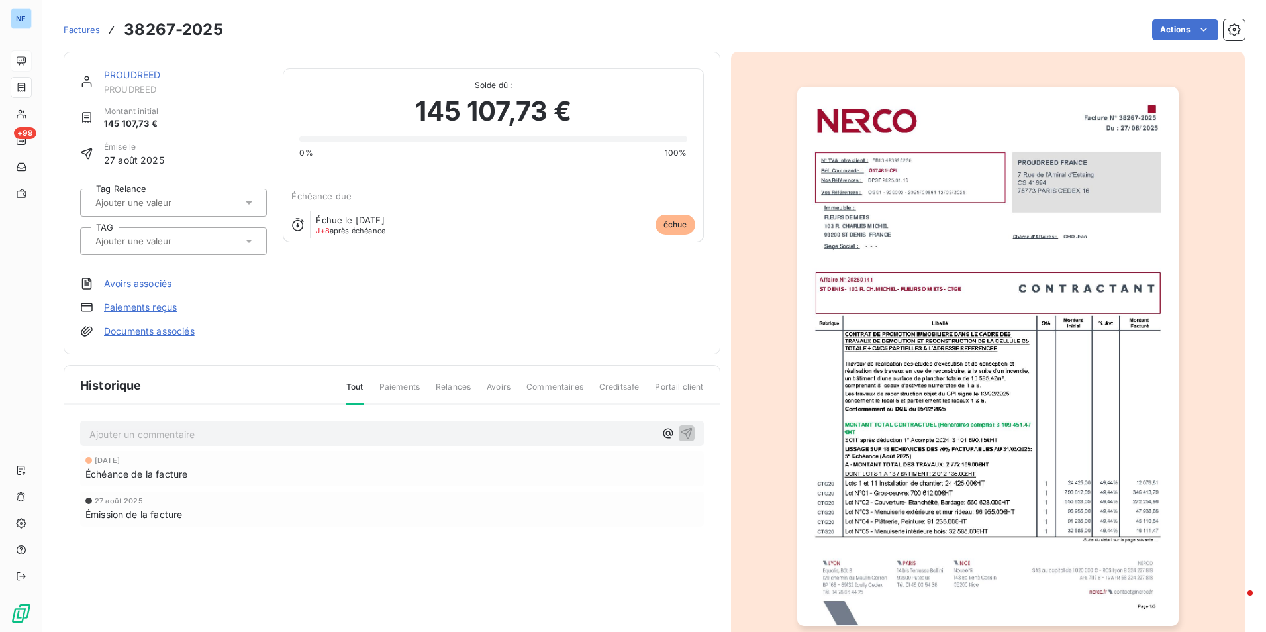
click at [476, 309] on div "PROUDREED PROUDREED Montant initial 145 107,73 € Émise le 27 août 2025 Tag Rela…" at bounding box center [392, 202] width 624 height 269
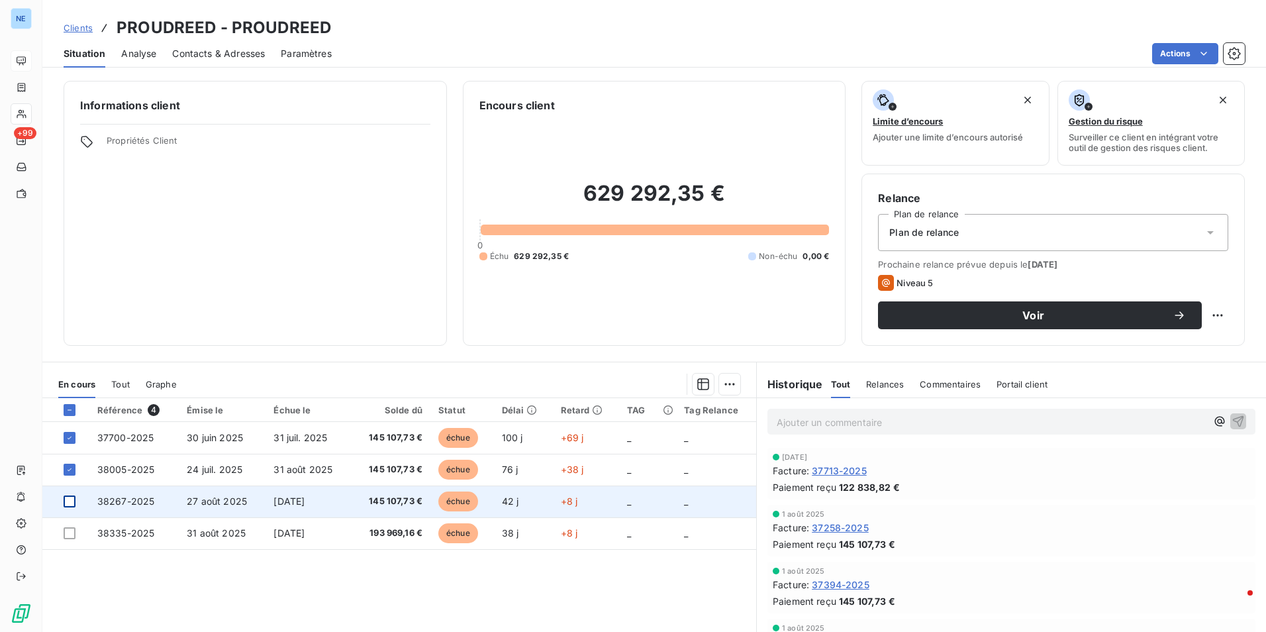
click at [68, 496] on div at bounding box center [70, 501] width 12 height 12
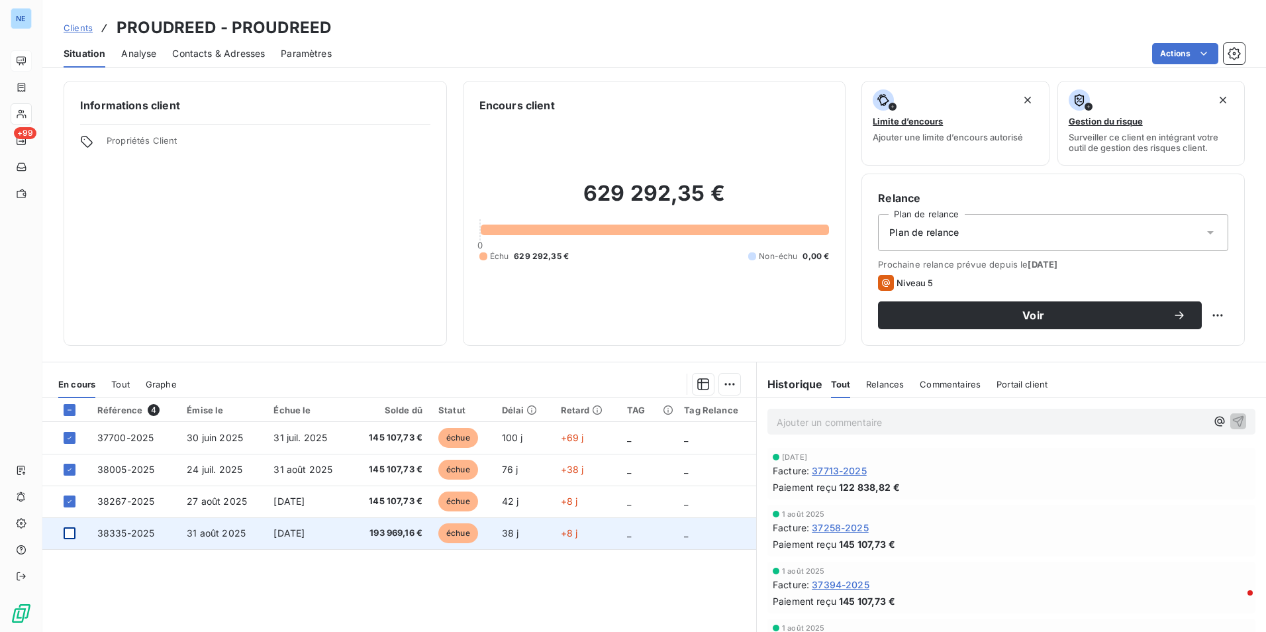
click at [70, 530] on div at bounding box center [70, 533] width 12 height 12
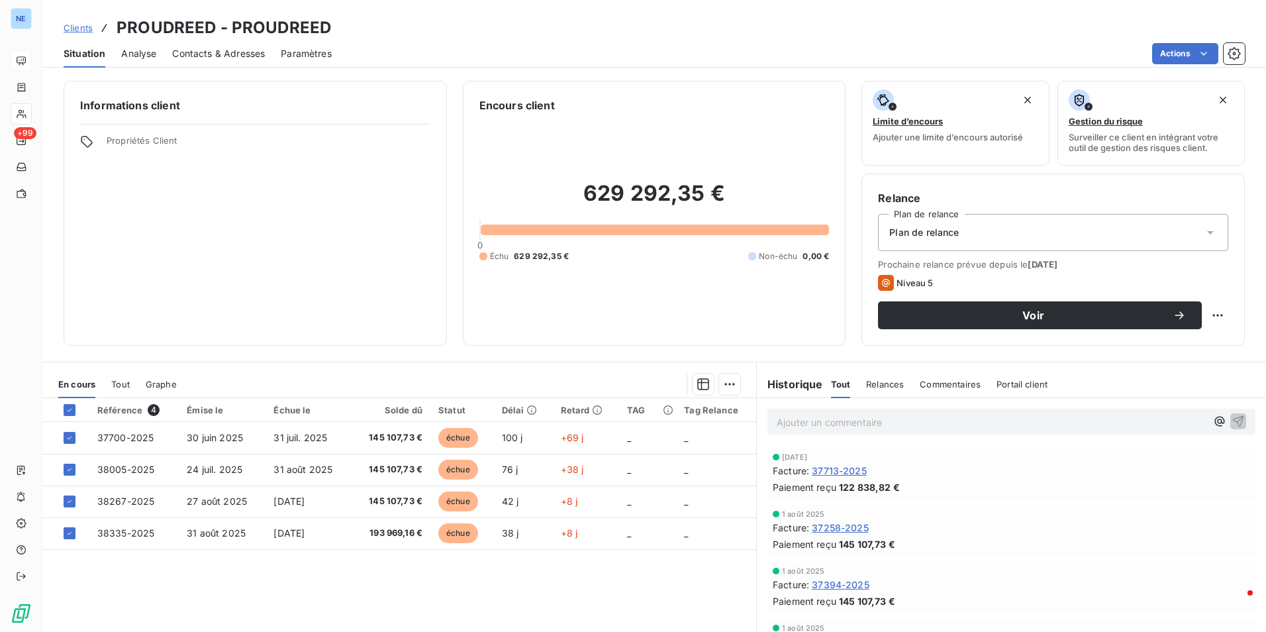
click at [1204, 228] on icon at bounding box center [1210, 232] width 13 height 13
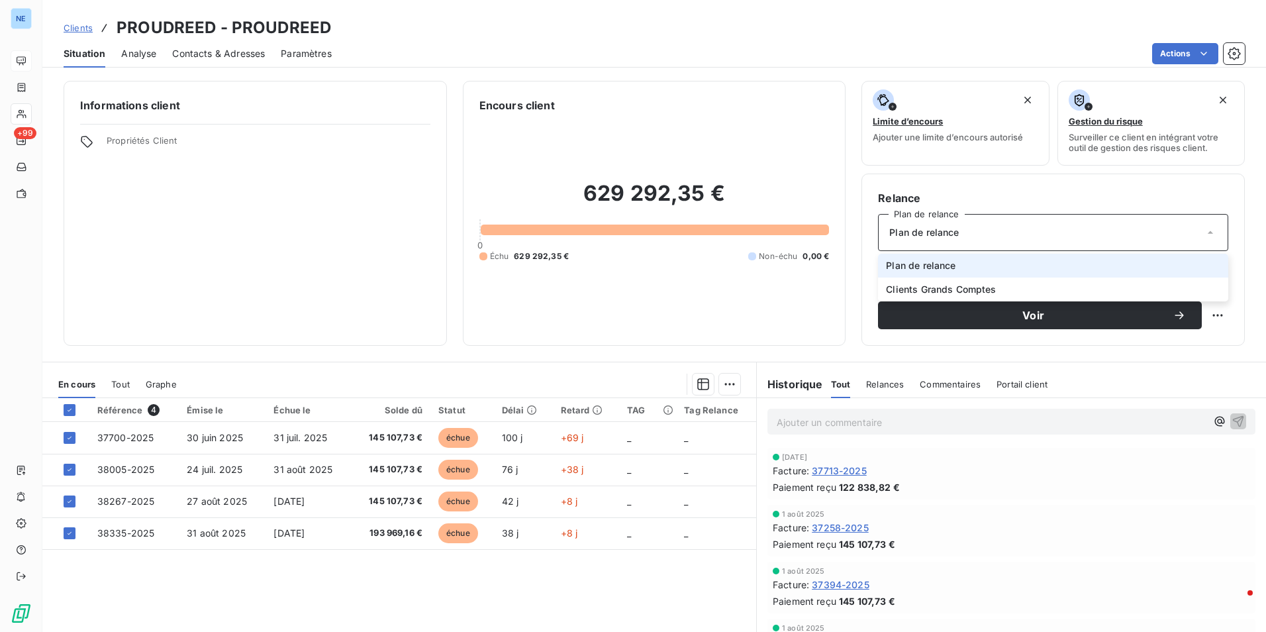
click at [1204, 228] on icon at bounding box center [1210, 232] width 13 height 13
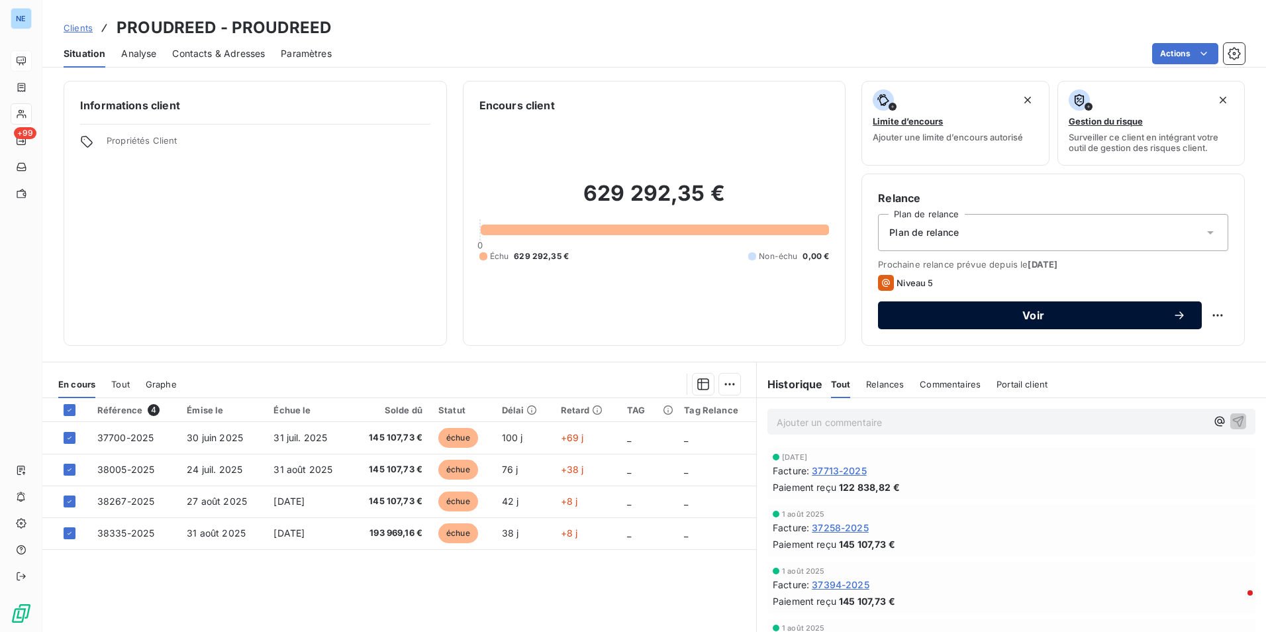
click at [1126, 317] on span "Voir" at bounding box center [1033, 315] width 279 height 11
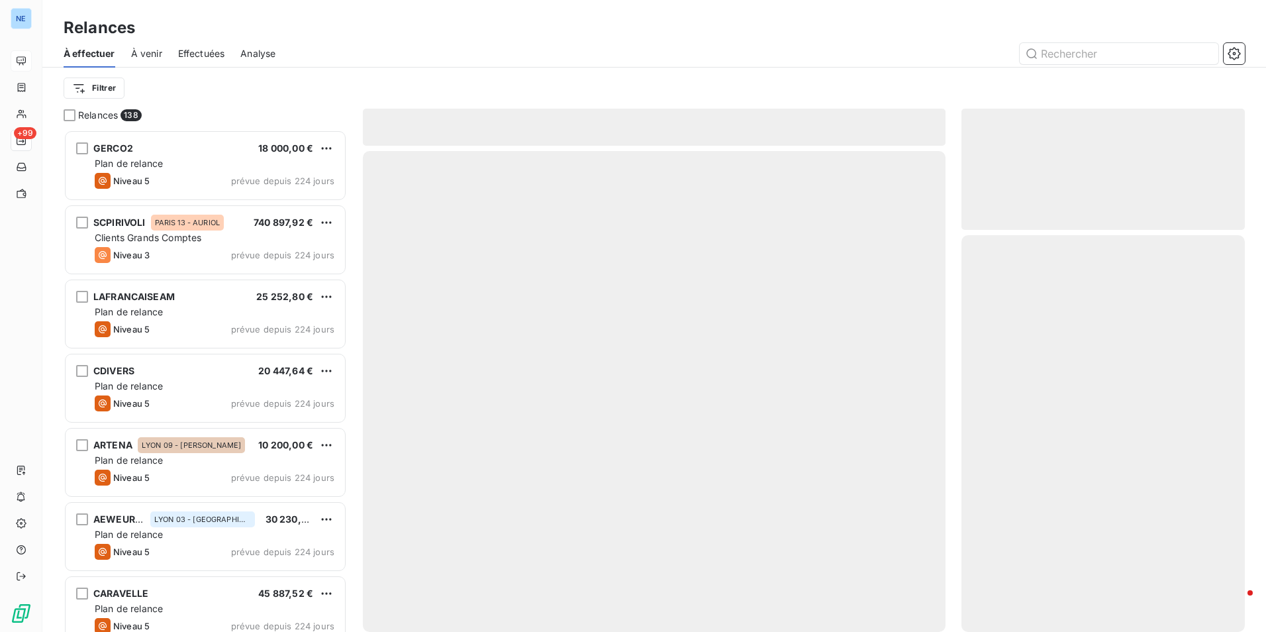
scroll to position [492, 273]
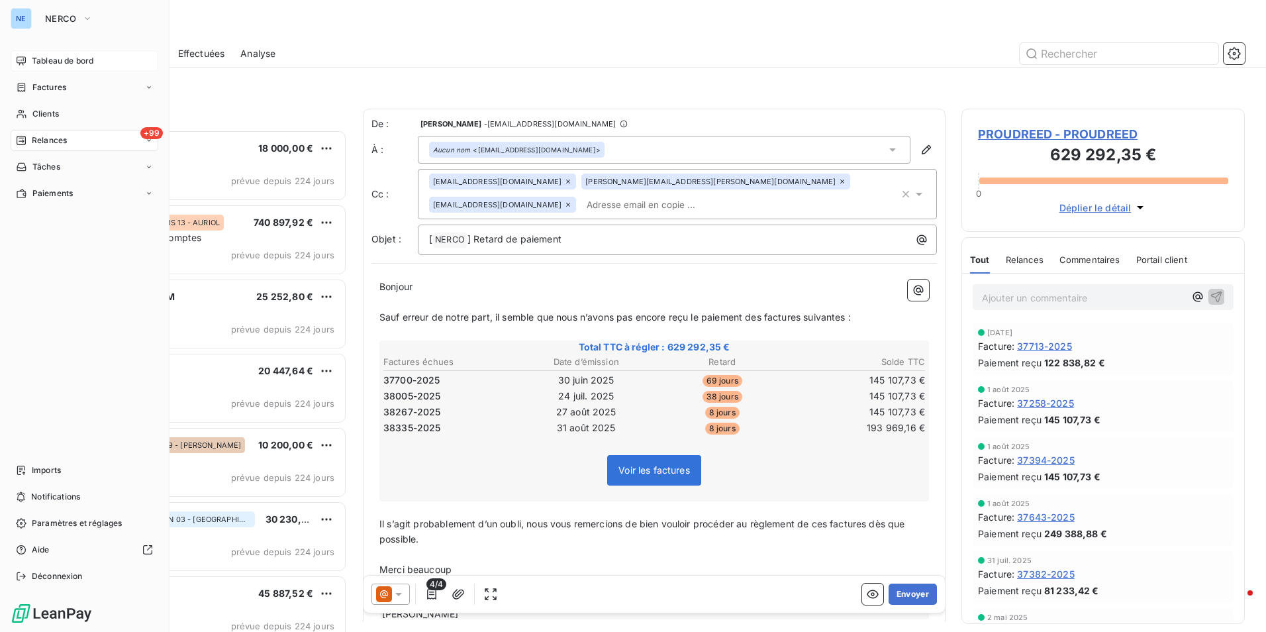
click at [43, 58] on span "Tableau de bord" at bounding box center [63, 61] width 62 height 12
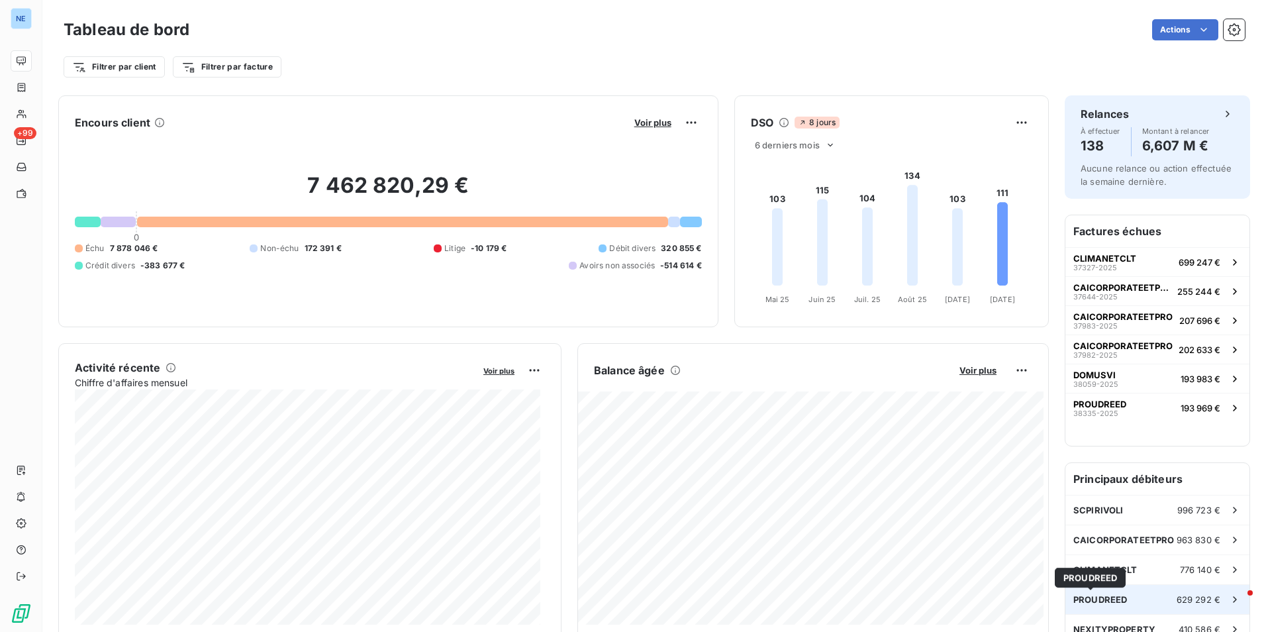
click at [1092, 601] on span "PROUDREED" at bounding box center [1100, 599] width 54 height 11
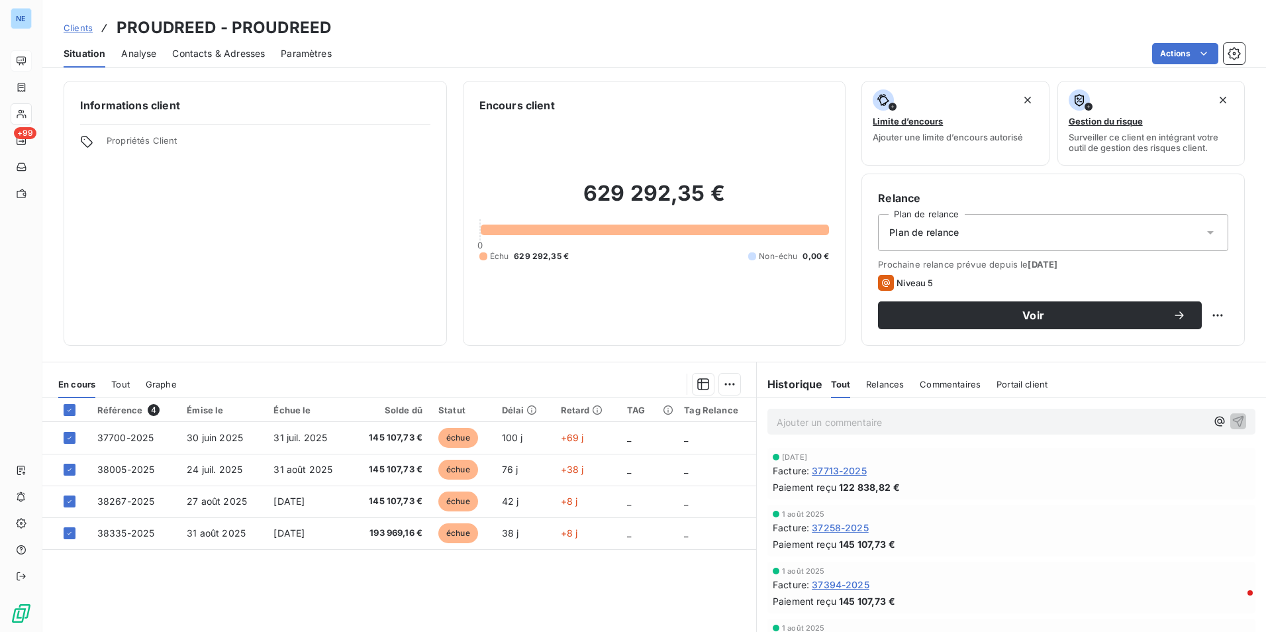
click at [877, 384] on span "Relances" at bounding box center [885, 384] width 38 height 11
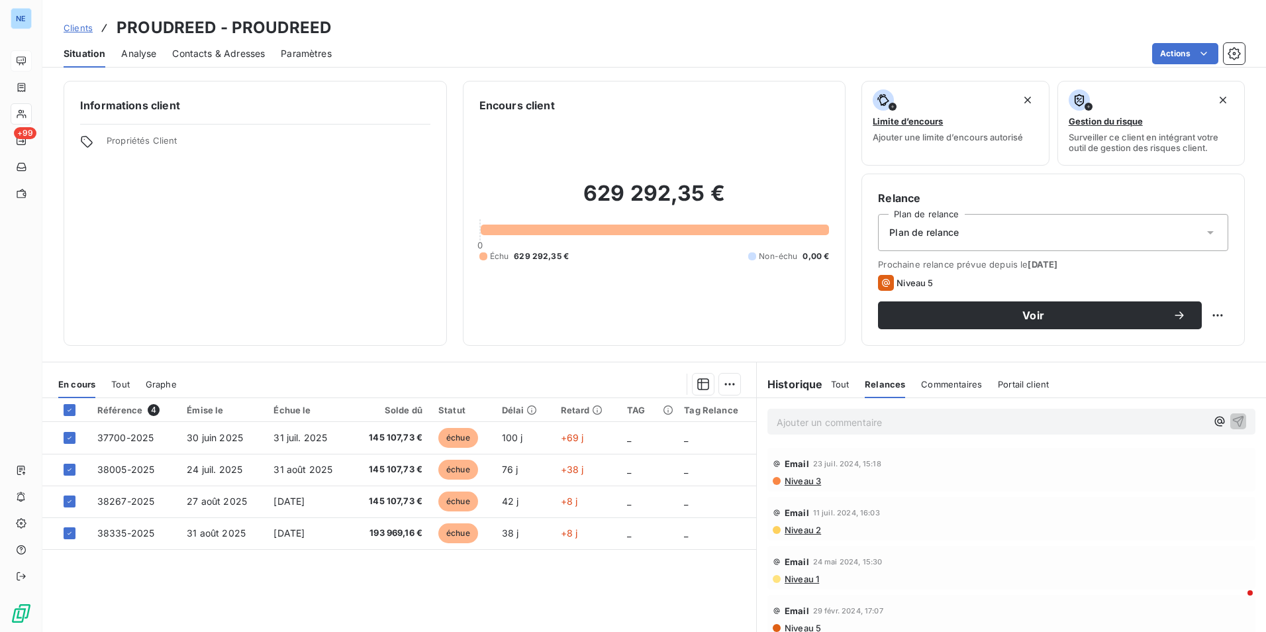
click at [796, 481] on span "Niveau 3" at bounding box center [802, 480] width 38 height 11
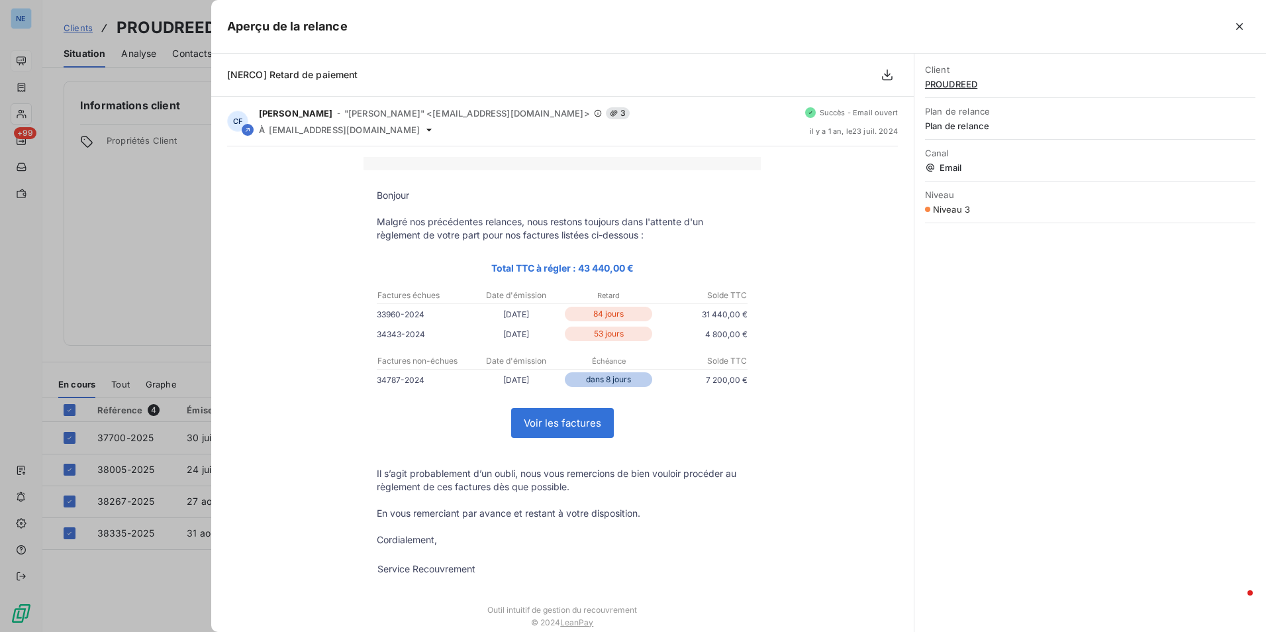
click at [753, 214] on td at bounding box center [561, 208] width 397 height 13
click at [1241, 30] on icon "button" at bounding box center [1239, 26] width 13 height 13
